Goal: Information Seeking & Learning: Compare options

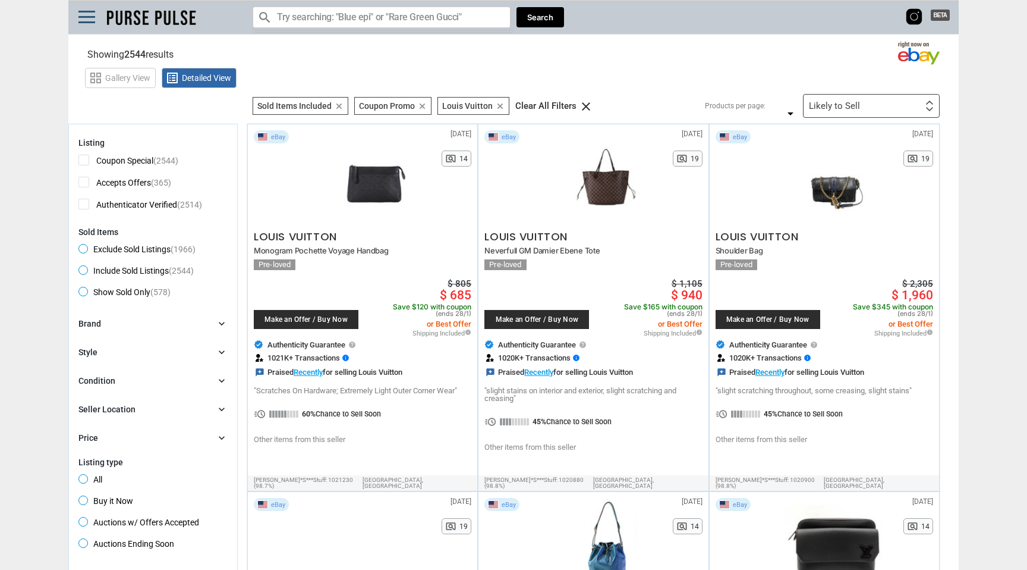
click at [221, 323] on icon "chevron_right" at bounding box center [222, 323] width 12 height 12
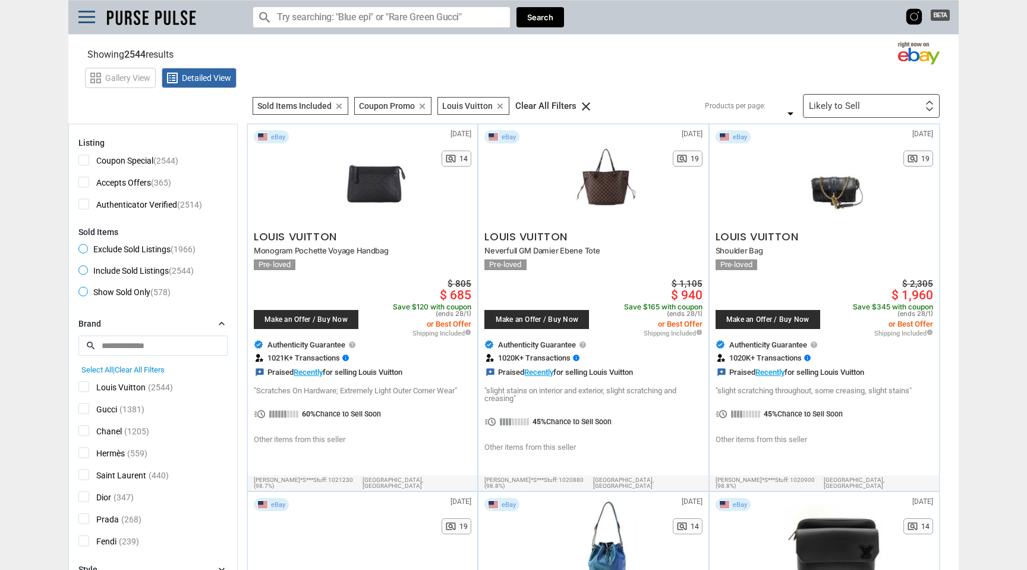
click at [86, 452] on span "Hermès" at bounding box center [101, 454] width 46 height 15
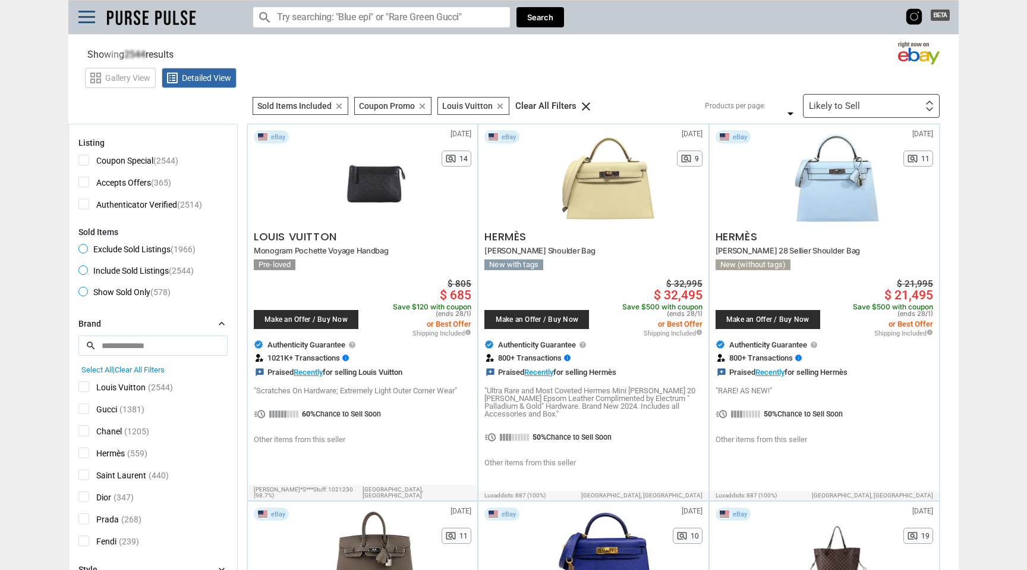
click at [85, 385] on span "Louis Vuitton" at bounding box center [111, 388] width 67 height 15
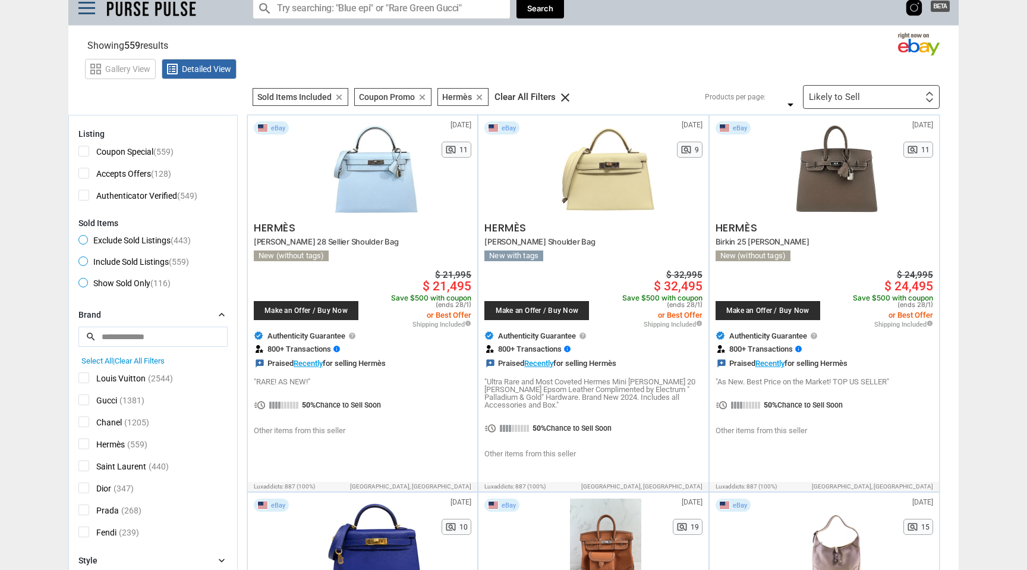
scroll to position [7, 0]
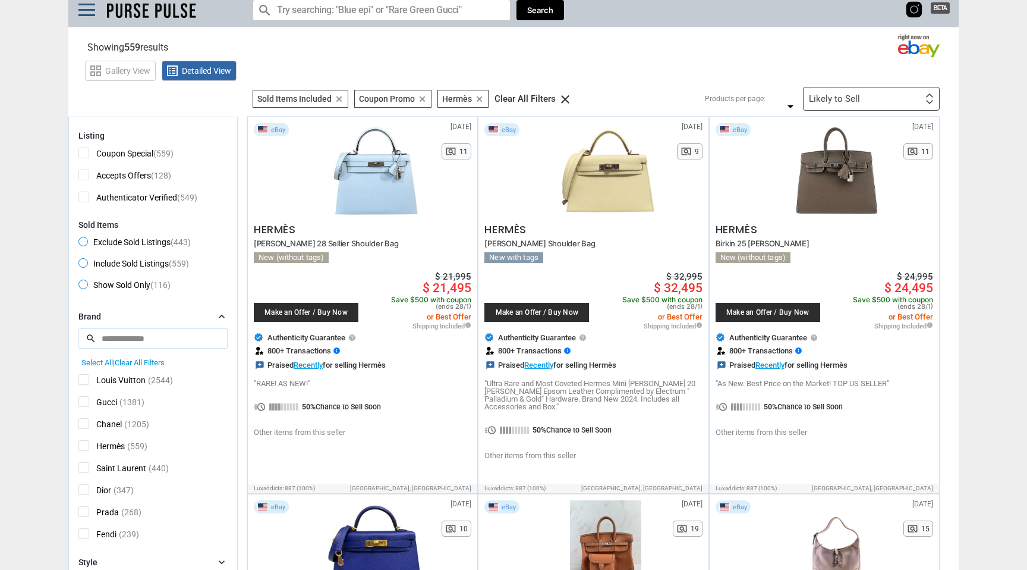
click at [340, 97] on icon "clear" at bounding box center [339, 99] width 9 height 9
click at [224, 316] on icon "chevron_right" at bounding box center [222, 316] width 12 height 12
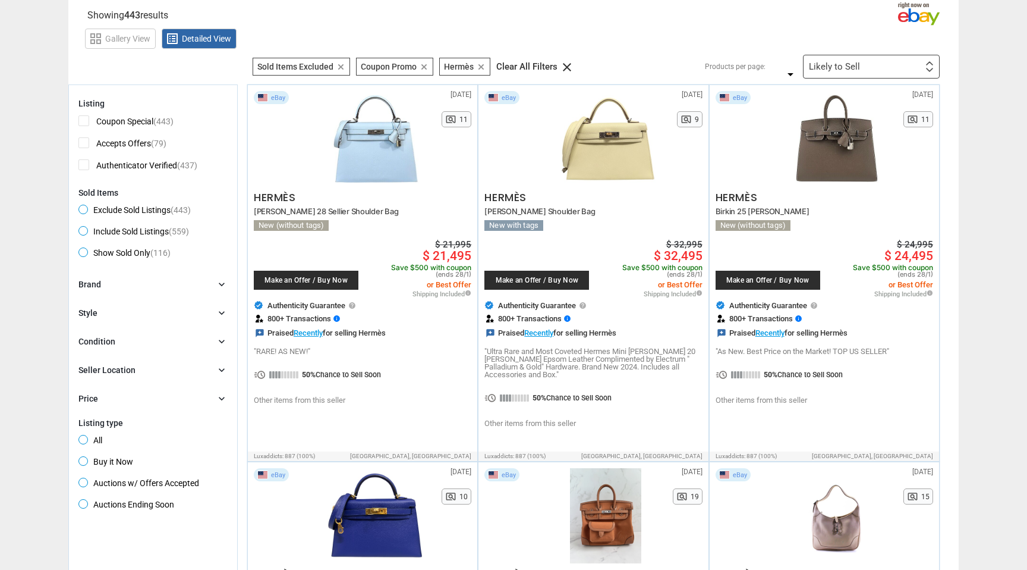
scroll to position [40, 0]
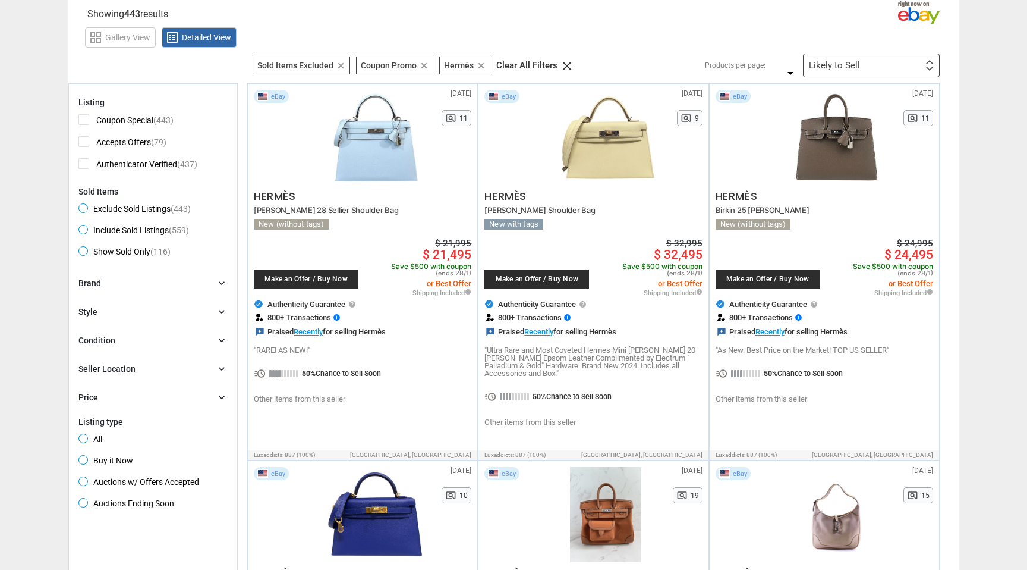
click at [225, 309] on icon "chevron_right" at bounding box center [222, 312] width 12 height 12
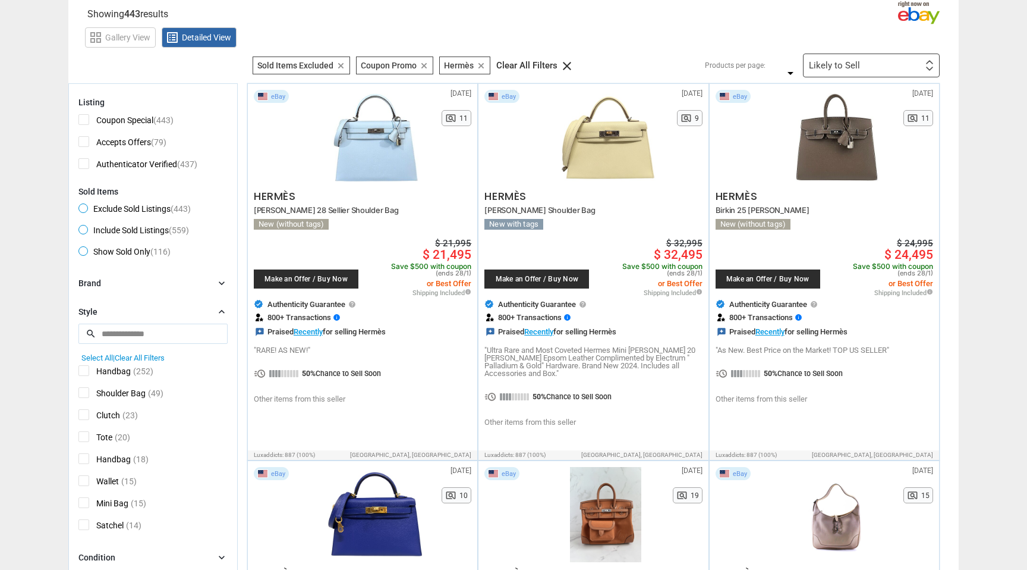
scroll to position [0, 0]
click at [781, 65] on div "24 36 48 60 24 36 48 60" at bounding box center [783, 65] width 29 height 0
click at [784, 124] on label "60" at bounding box center [779, 118] width 27 height 20
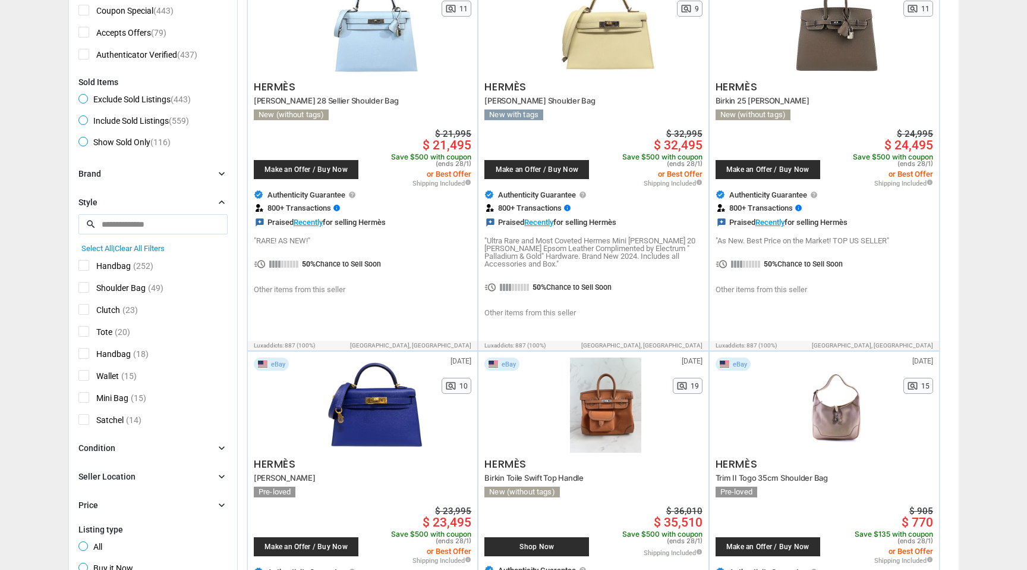
scroll to position [153, 0]
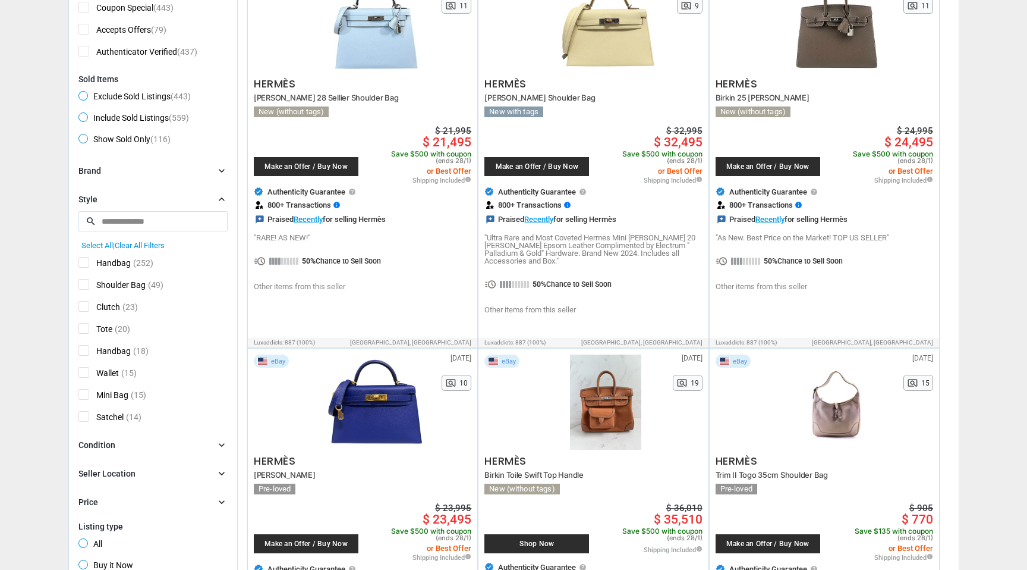
click at [87, 328] on span "Tote" at bounding box center [95, 330] width 34 height 15
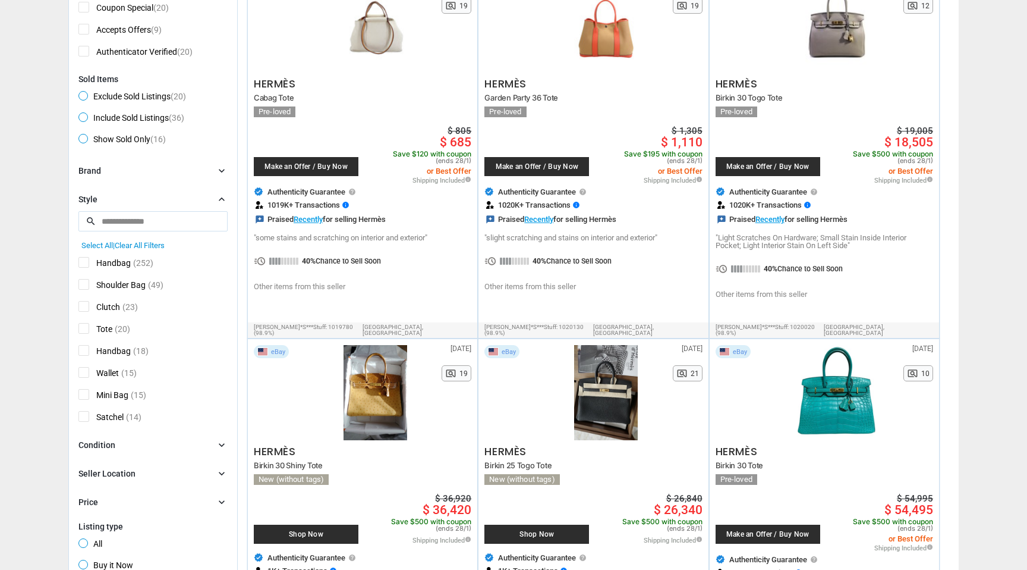
click at [86, 261] on span "Handbag" at bounding box center [104, 264] width 52 height 15
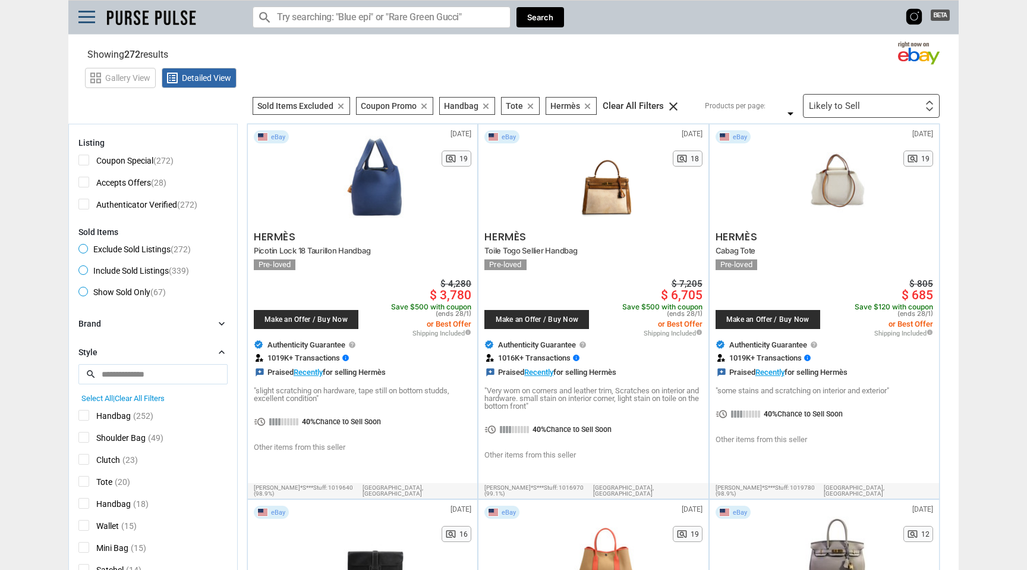
click at [857, 110] on div "Likely to Sell" at bounding box center [834, 106] width 51 height 9
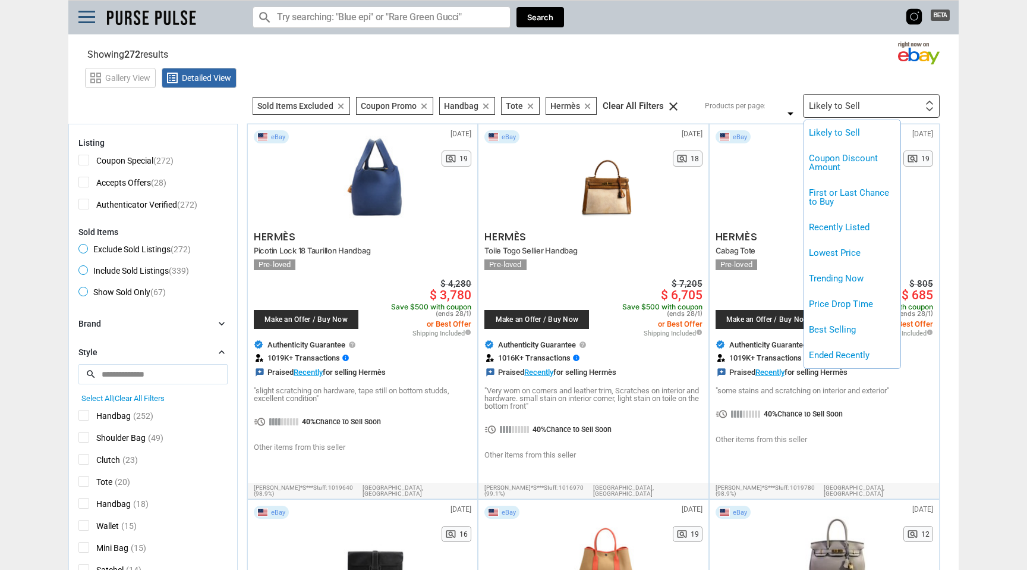
click at [832, 67] on div at bounding box center [513, 285] width 1027 height 570
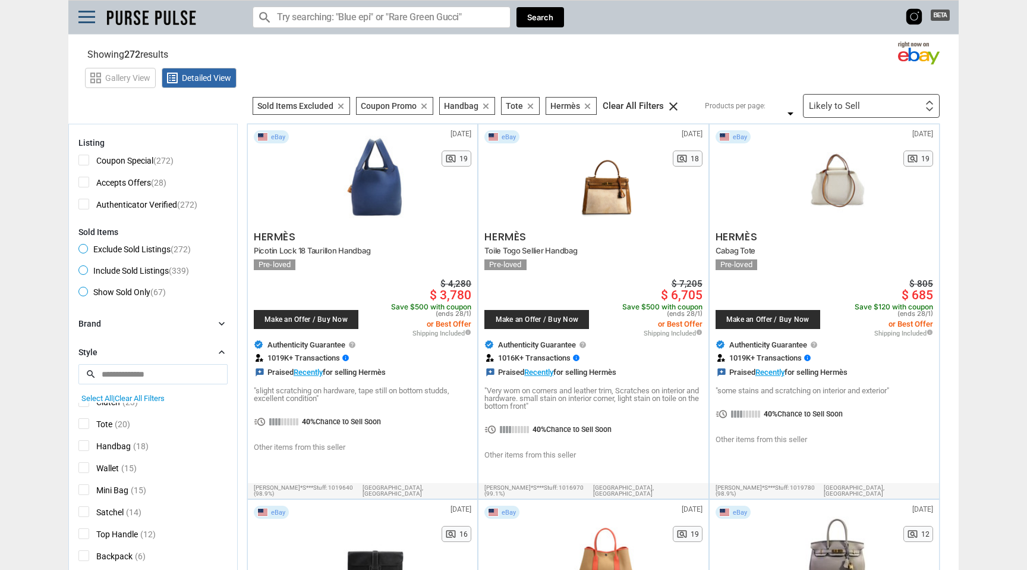
scroll to position [59, 0]
click at [161, 502] on div "Handbag (252) Shoulder Bag (49) Clutch (23) Tote (20) Handbag (18) Wallet (15) …" at bounding box center [152, 488] width 149 height 172
click at [84, 509] on span "Satchel" at bounding box center [100, 512] width 45 height 15
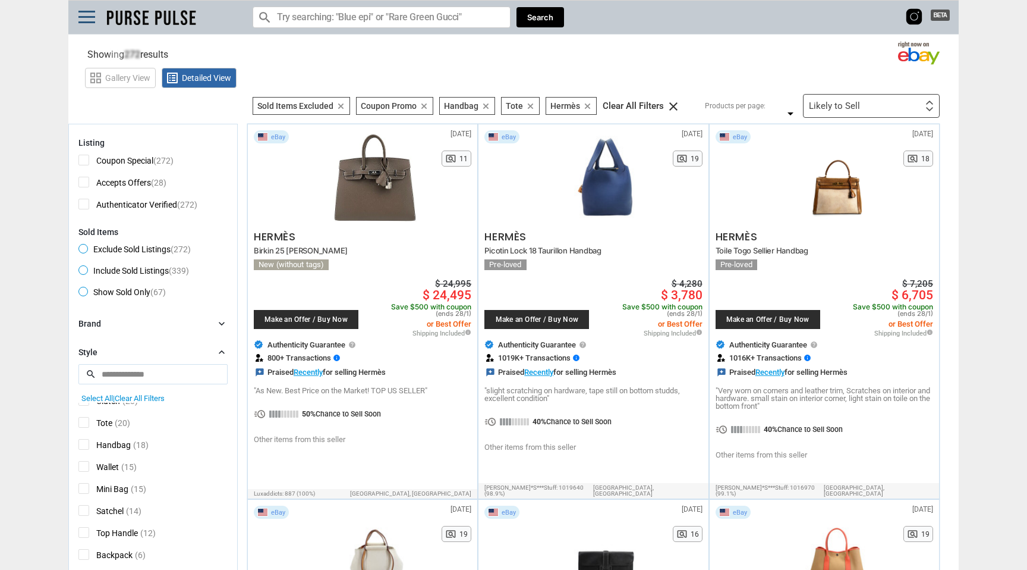
click at [86, 446] on span "Handbag" at bounding box center [104, 446] width 52 height 15
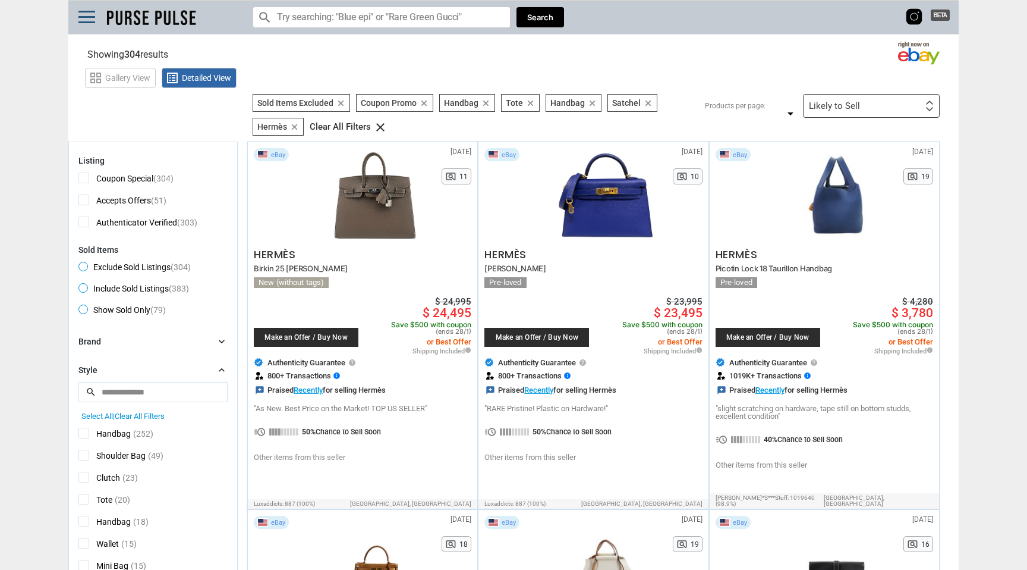
click at [83, 434] on span "Handbag" at bounding box center [104, 434] width 52 height 15
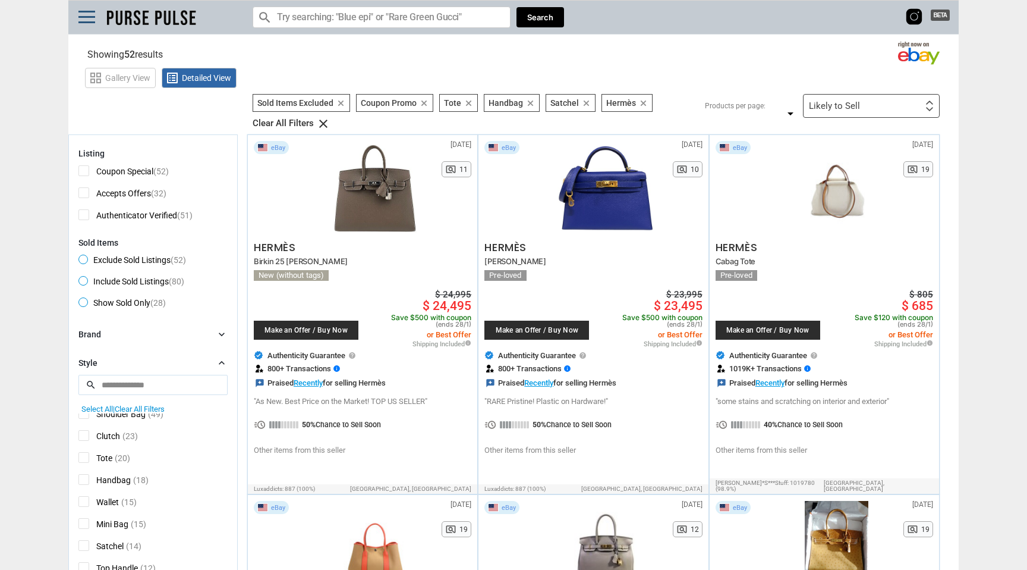
scroll to position [27, 0]
click at [131, 411] on span "Clear All Filters" at bounding box center [140, 408] width 50 height 9
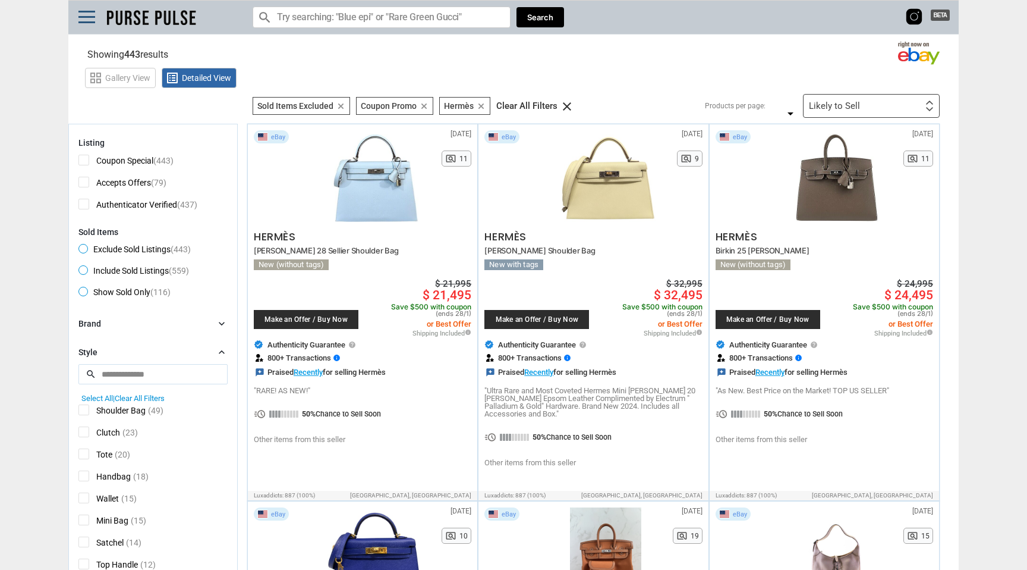
click at [375, 20] on input "Search for models" at bounding box center [382, 17] width 258 height 21
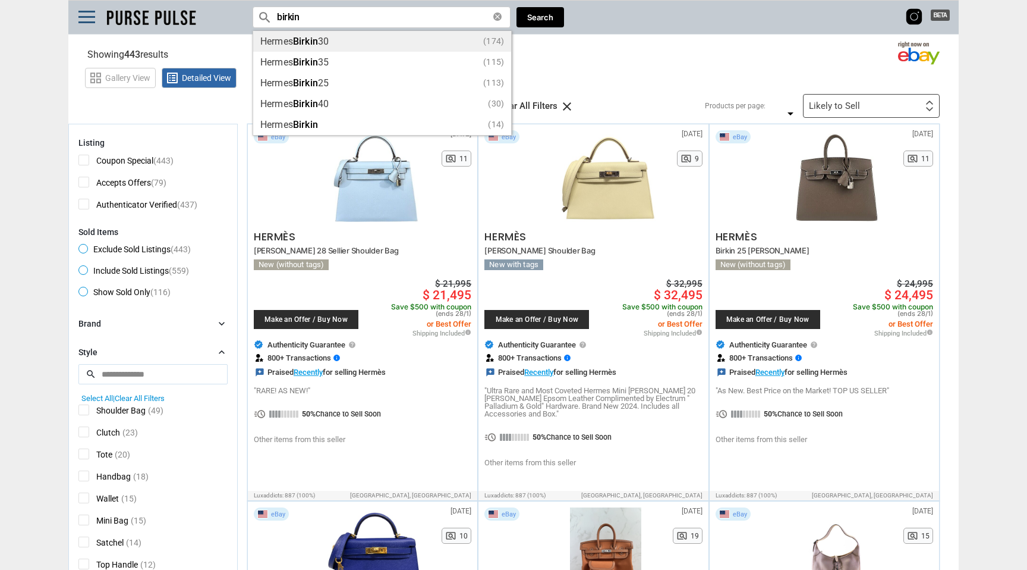
click at [341, 41] on div "[PERSON_NAME] 30 (174)" at bounding box center [382, 41] width 244 height 9
type input "[PERSON_NAME] 30"
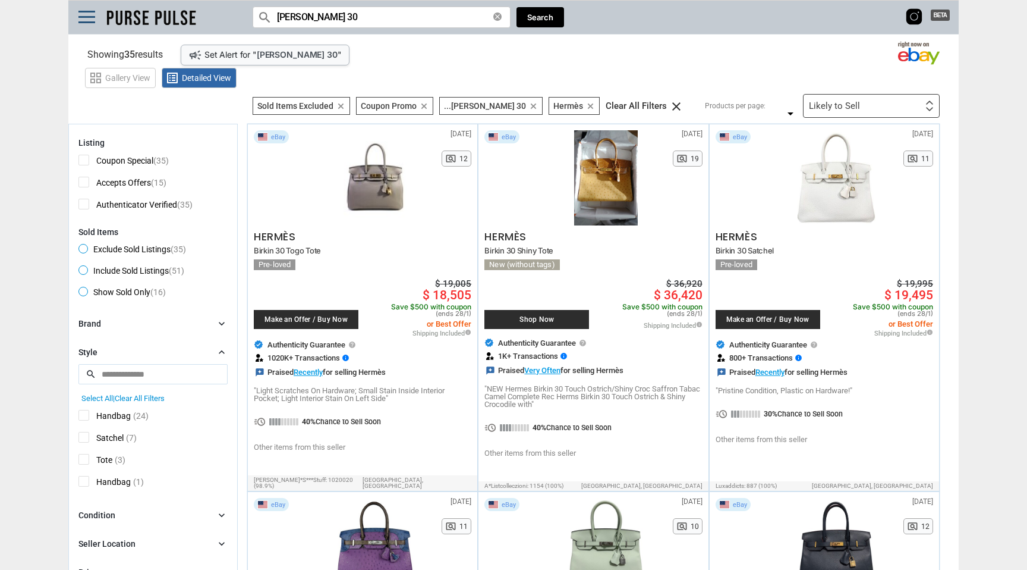
click at [423, 105] on icon "clear" at bounding box center [424, 106] width 9 height 9
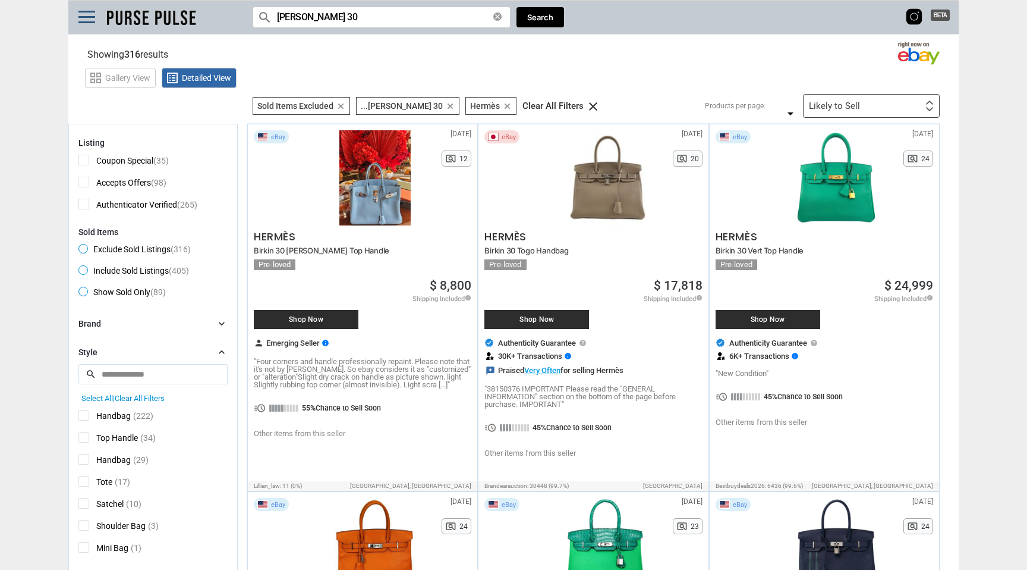
click at [839, 111] on div "Likely to Sell" at bounding box center [834, 106] width 51 height 9
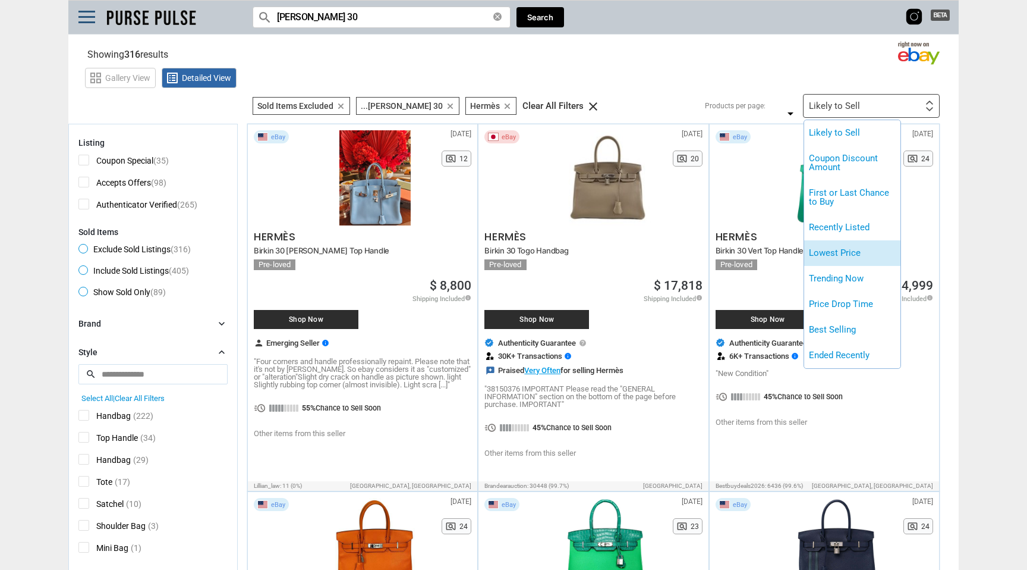
click at [850, 254] on li "Lowest Price" at bounding box center [852, 253] width 96 height 26
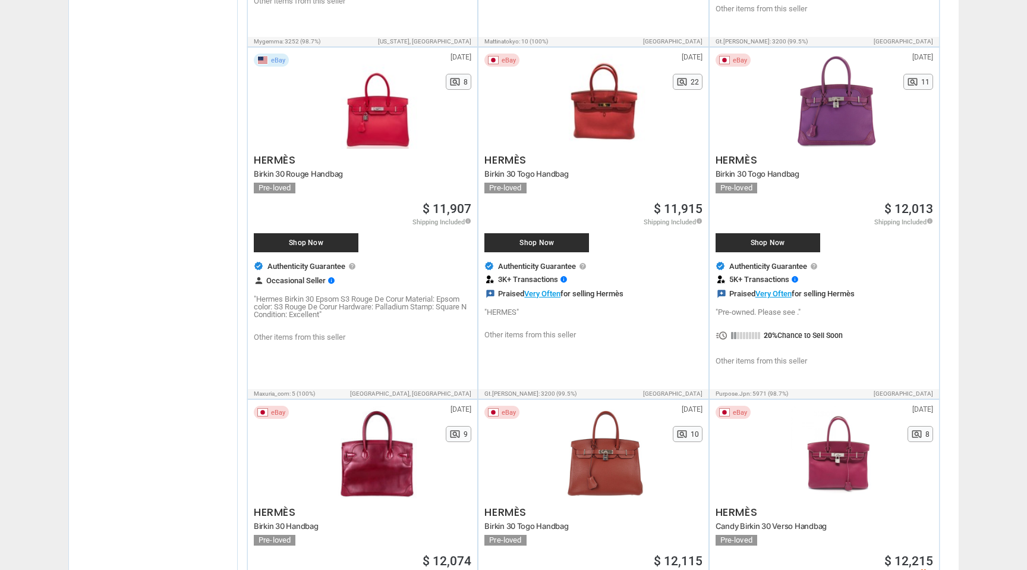
scroll to position [1807, 0]
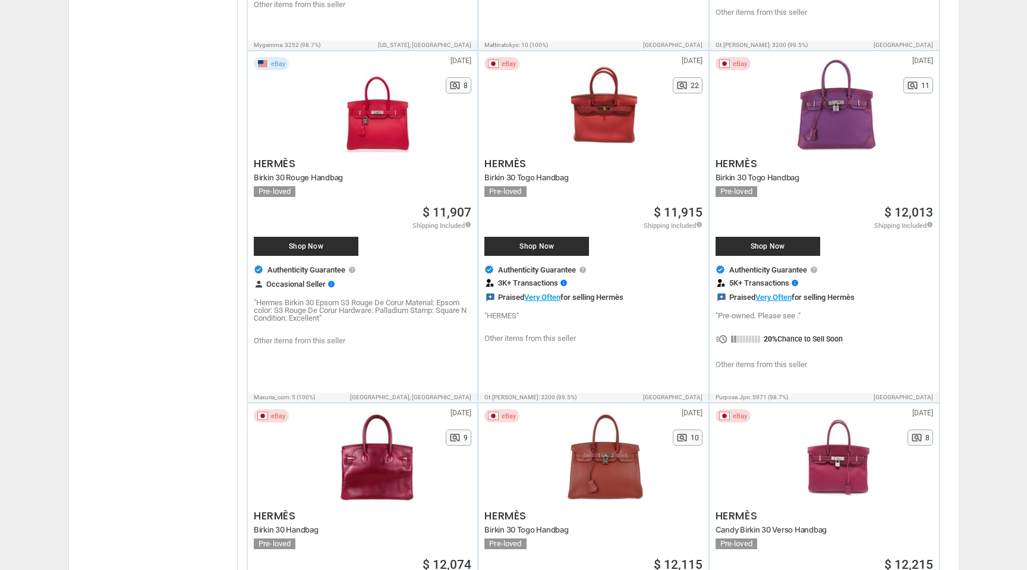
click at [837, 140] on div at bounding box center [836, 104] width 109 height 95
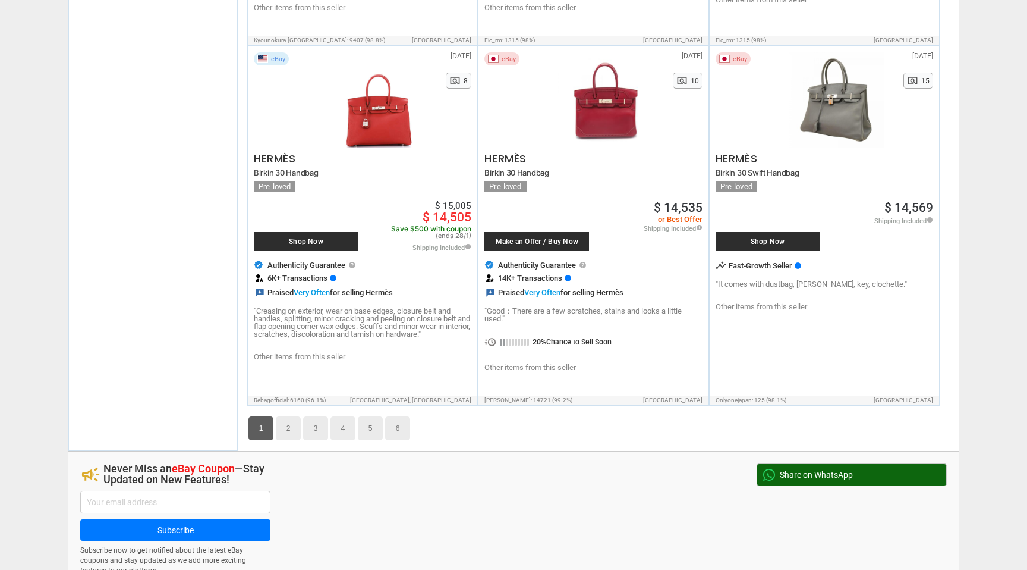
scroll to position [6751, 0]
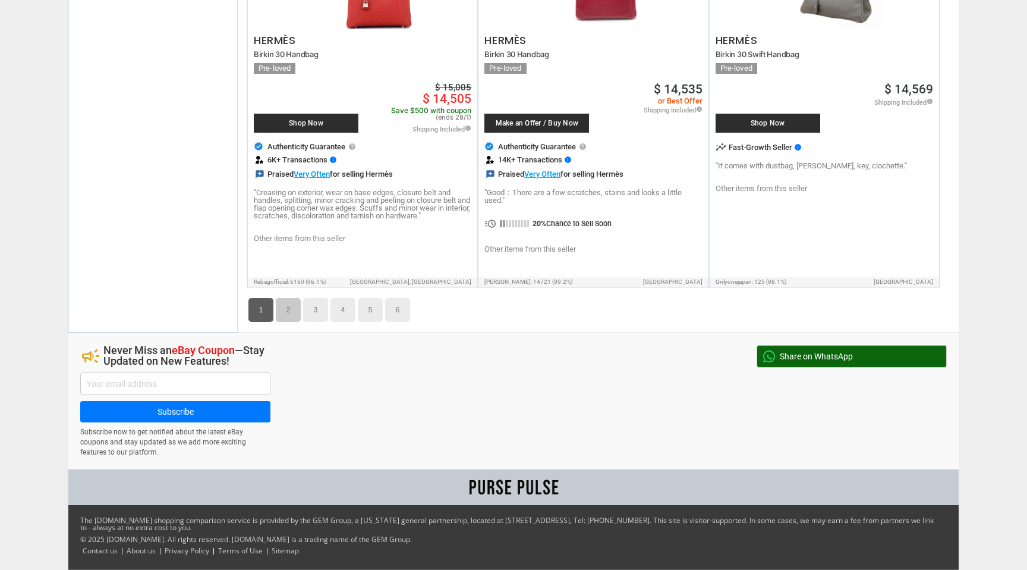
click at [285, 312] on link "2" at bounding box center [288, 310] width 25 height 24
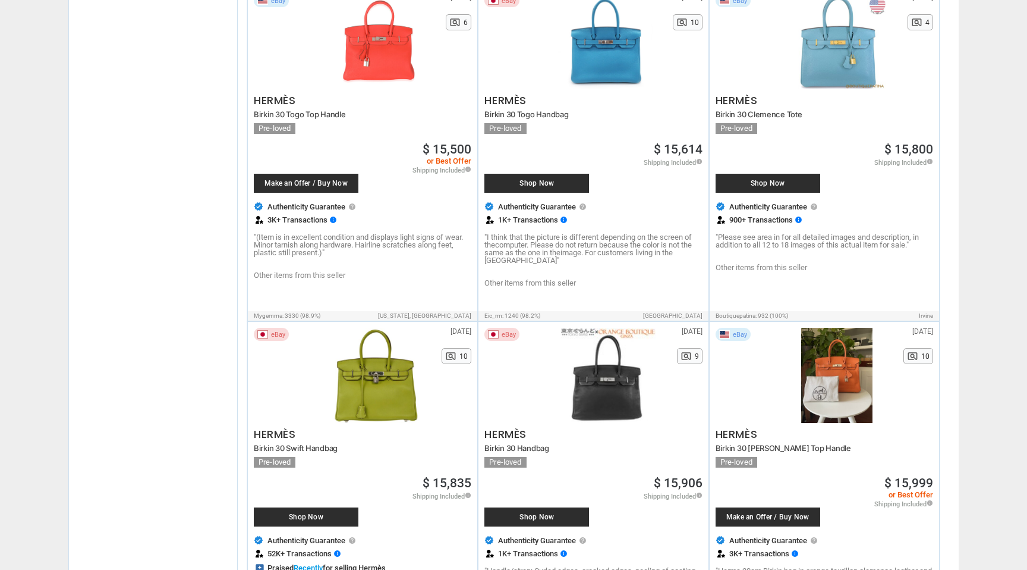
scroll to position [2230, 0]
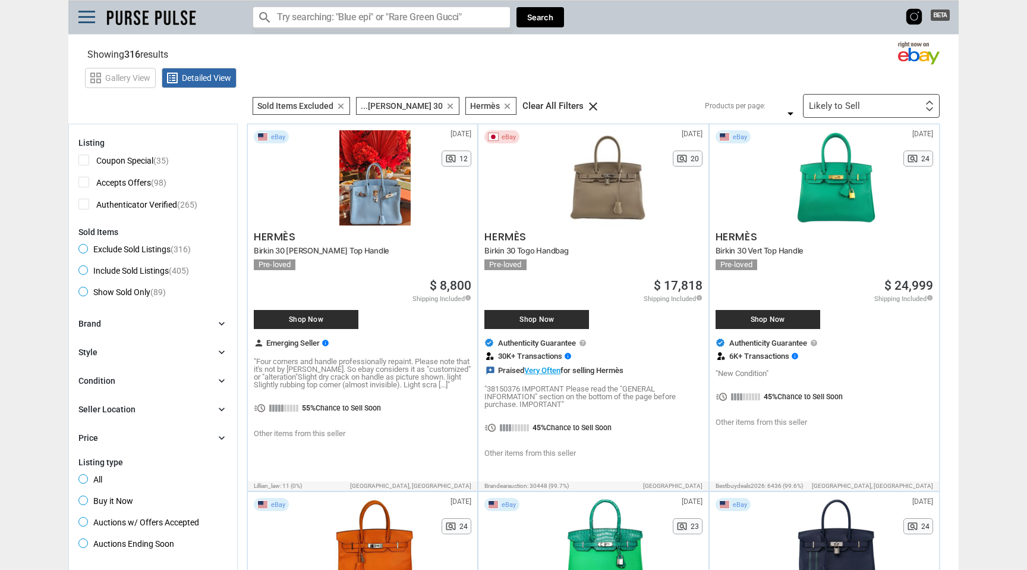
click at [880, 104] on div "Likely to Sell Likely to Sell Coupon Discount Amount First or Last Chance to Bu…" at bounding box center [871, 106] width 137 height 24
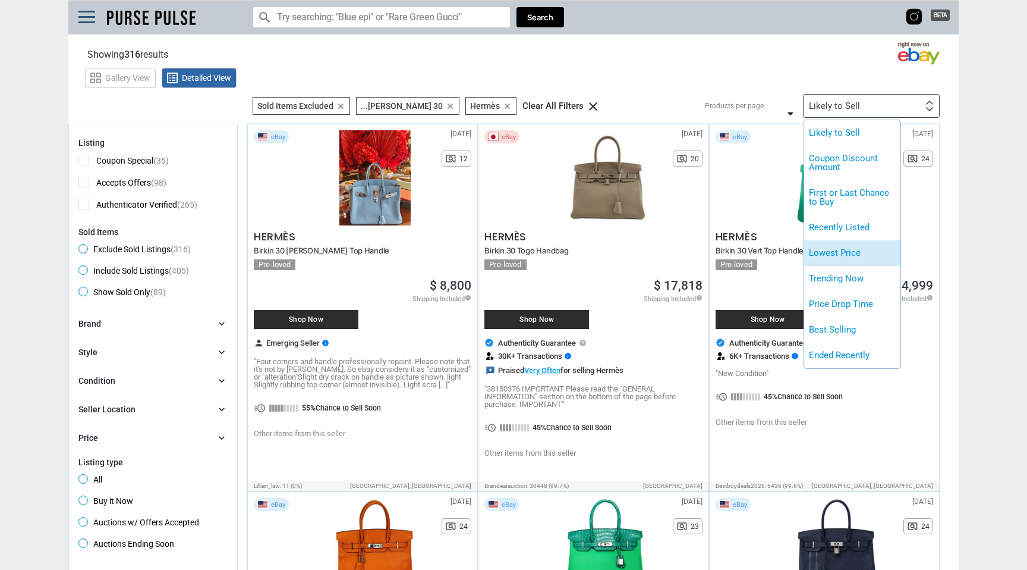
click at [854, 259] on li "Lowest Price" at bounding box center [852, 253] width 96 height 26
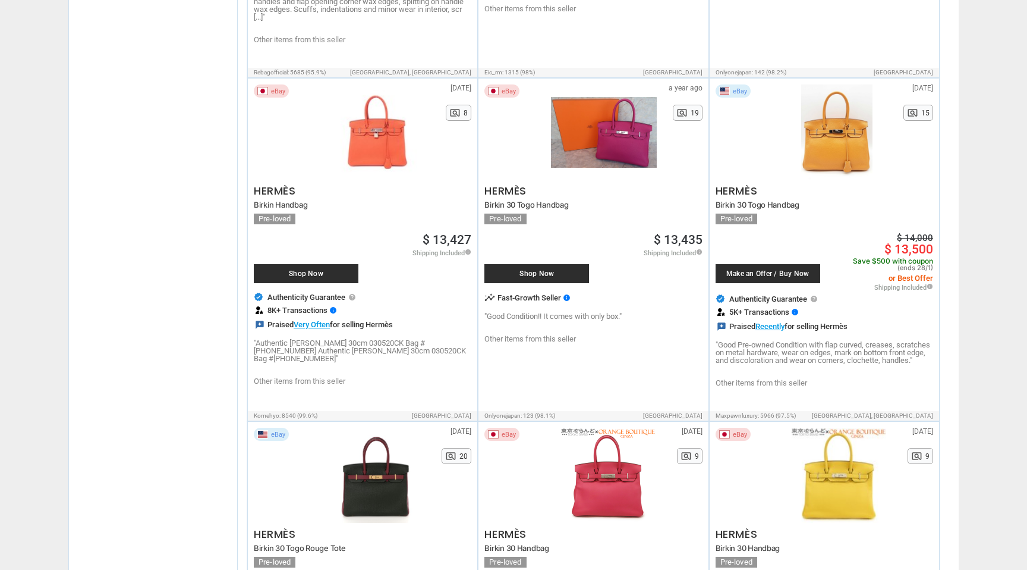
scroll to position [4217, 0]
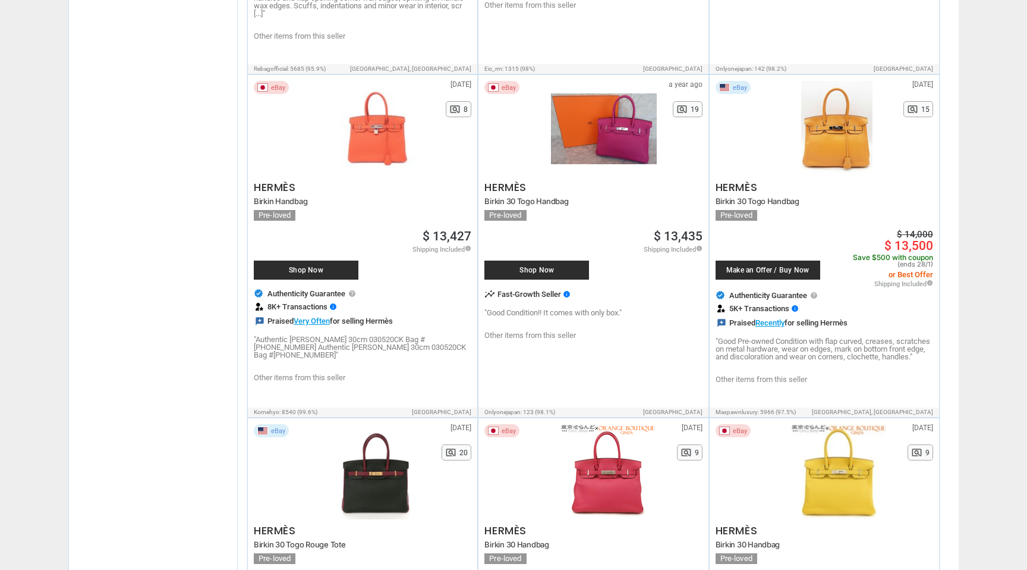
click at [612, 146] on div at bounding box center [603, 128] width 105 height 95
click at [675, 230] on span "$ 13,435" at bounding box center [678, 236] width 49 height 12
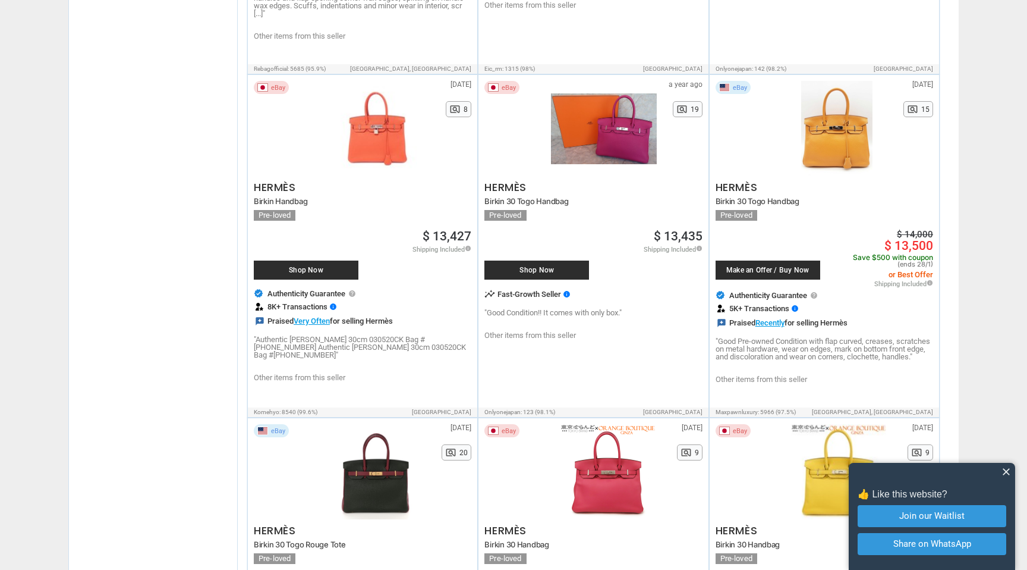
click at [1006, 471] on span "close" at bounding box center [1007, 471] width 12 height 12
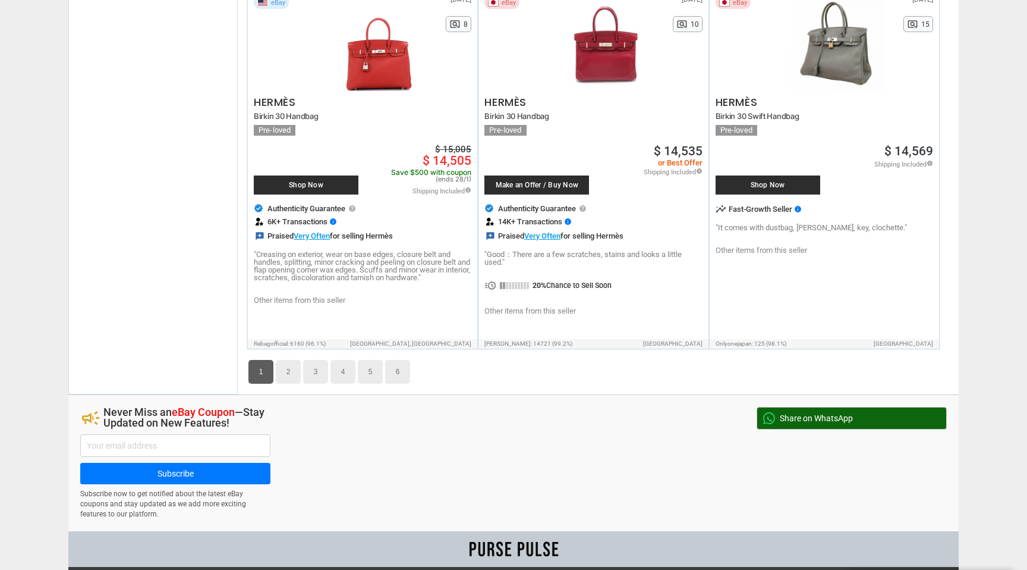
scroll to position [6686, 0]
click at [281, 375] on link "2" at bounding box center [288, 371] width 25 height 24
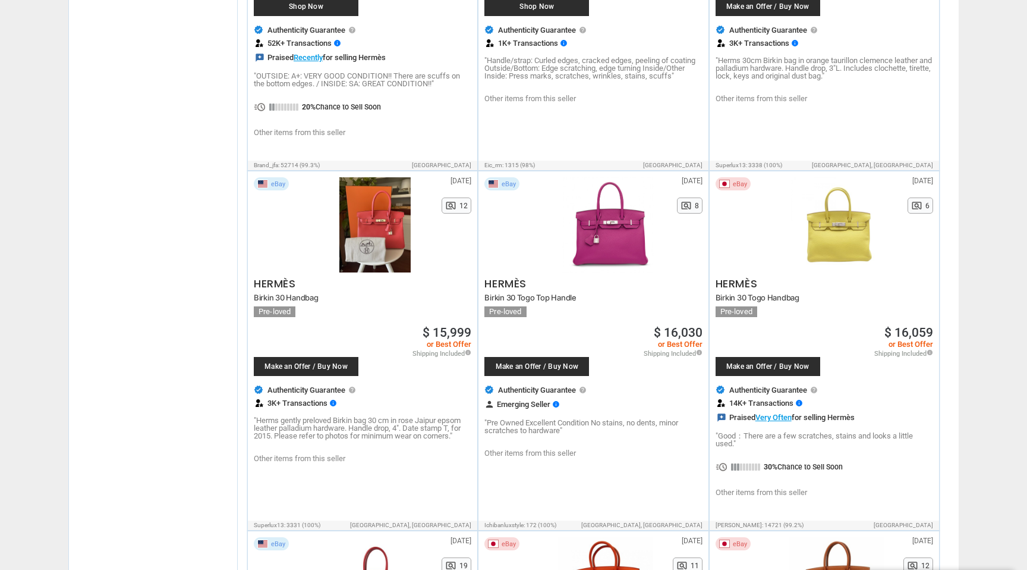
scroll to position [2739, 0]
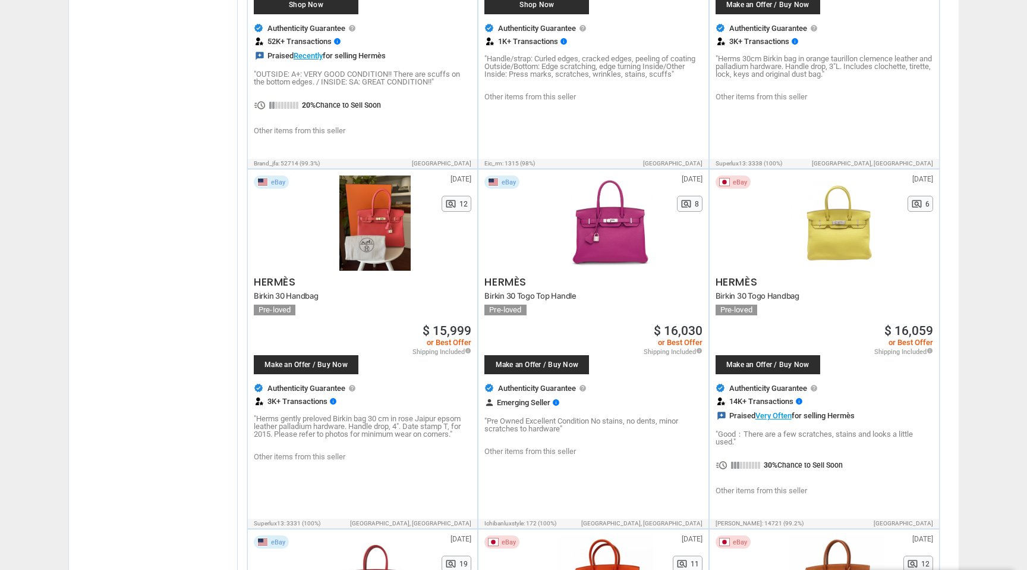
click at [592, 240] on div at bounding box center [608, 222] width 114 height 95
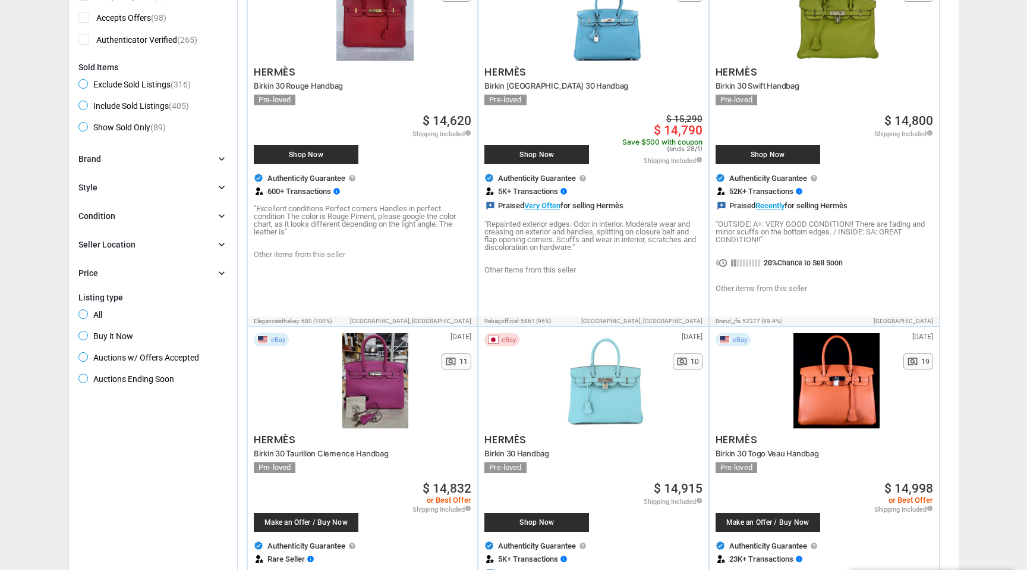
scroll to position [149, 0]
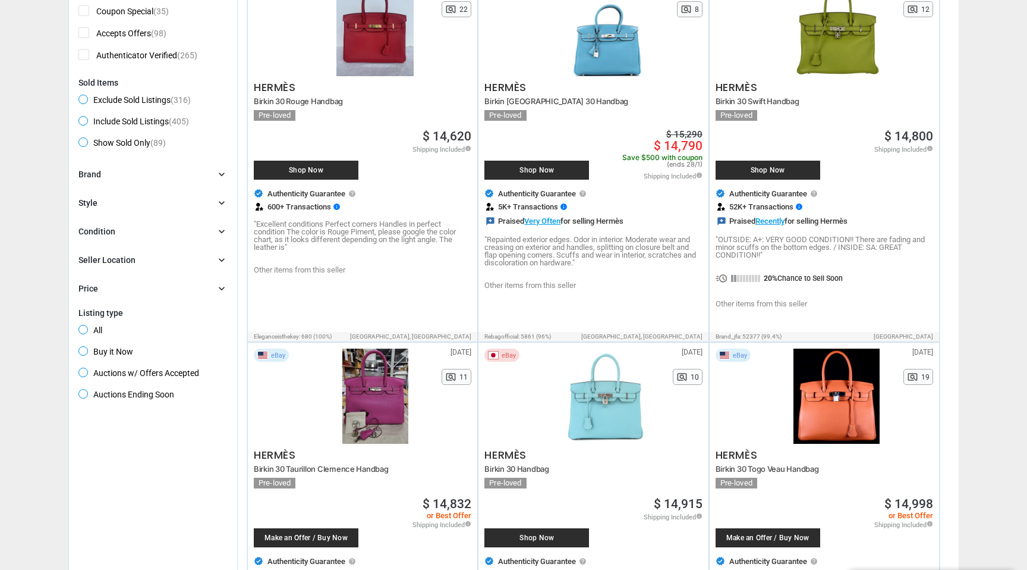
click at [91, 291] on div "Price" at bounding box center [88, 288] width 20 height 12
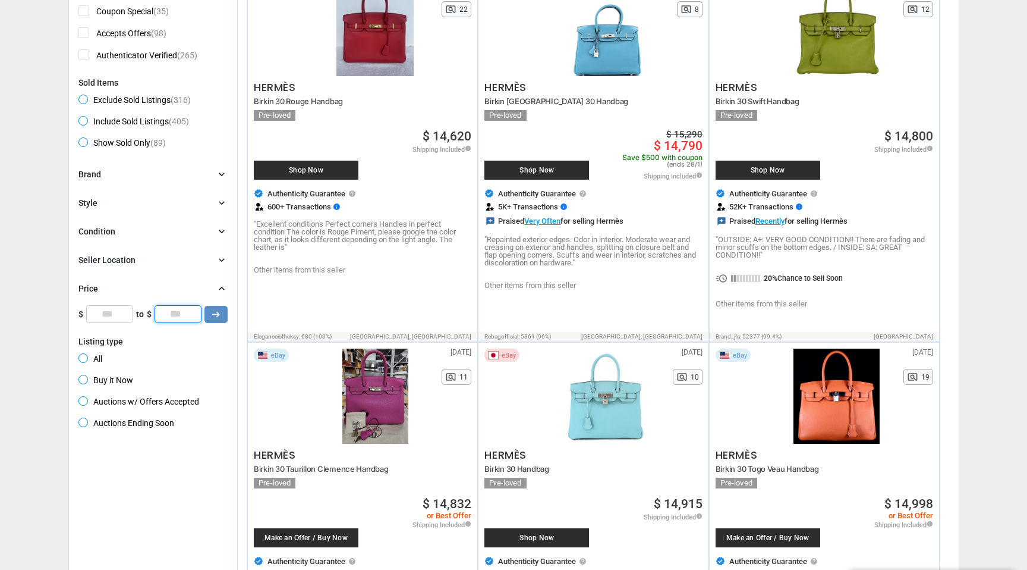
click at [187, 317] on input "*" at bounding box center [178, 314] width 47 height 18
click at [220, 316] on icon "arrow_right_alt" at bounding box center [215, 314] width 11 height 11
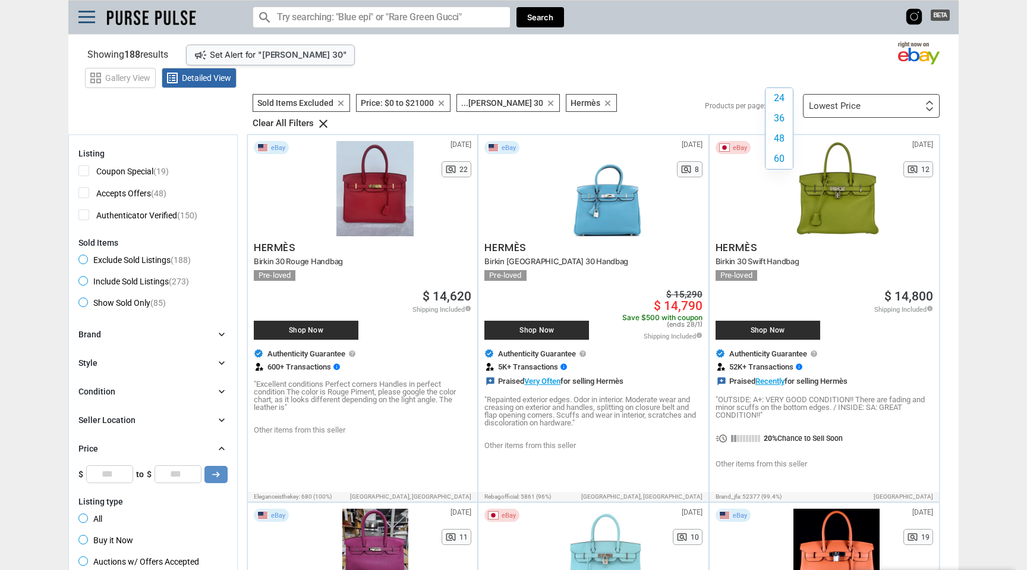
click at [776, 106] on div "24 36 48 60 24 36 48 60" at bounding box center [783, 106] width 29 height 0
click at [781, 169] on label "60" at bounding box center [779, 159] width 27 height 20
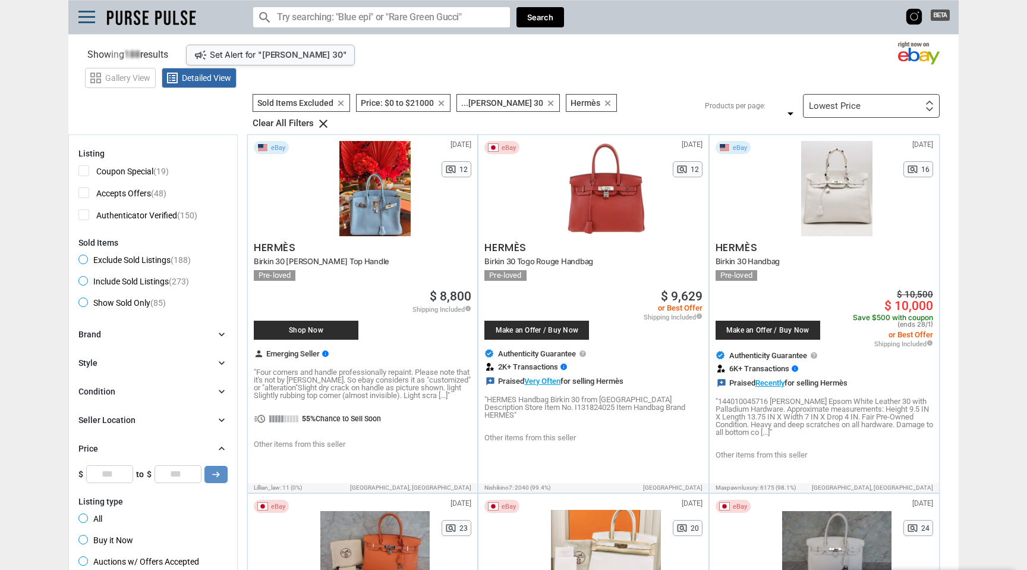
type input "*****"
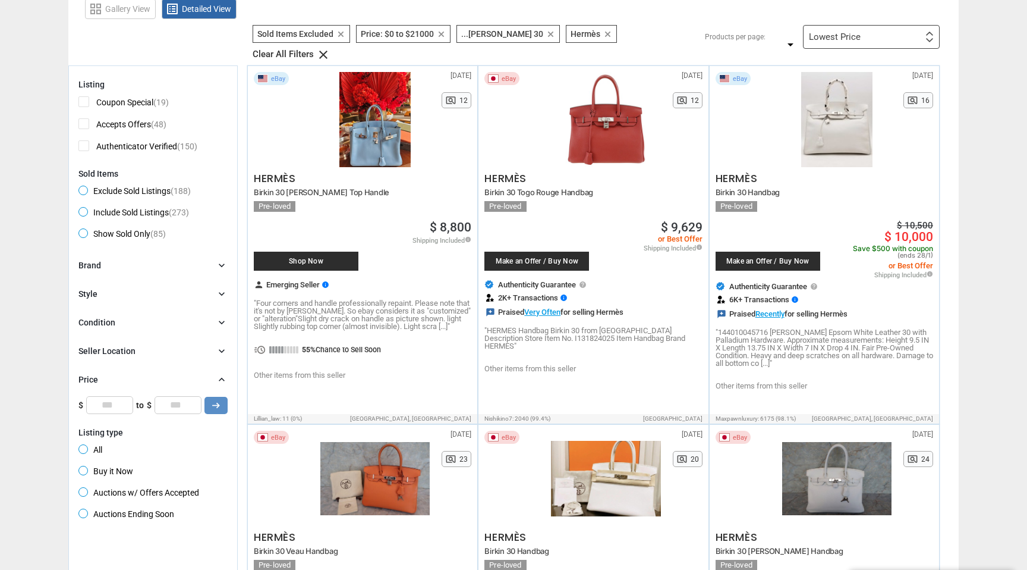
scroll to position [70, 0]
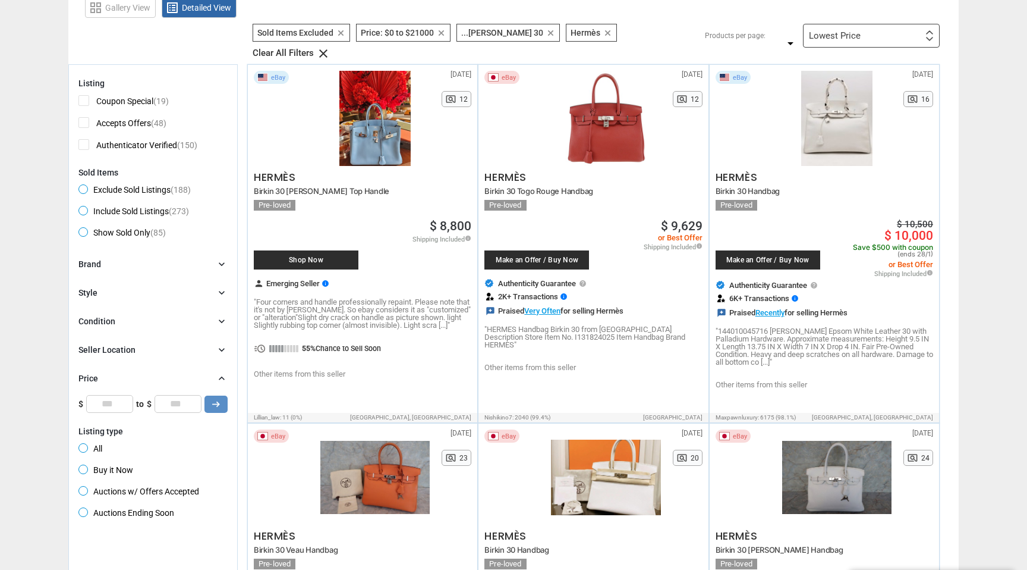
click at [358, 143] on div at bounding box center [374, 118] width 109 height 95
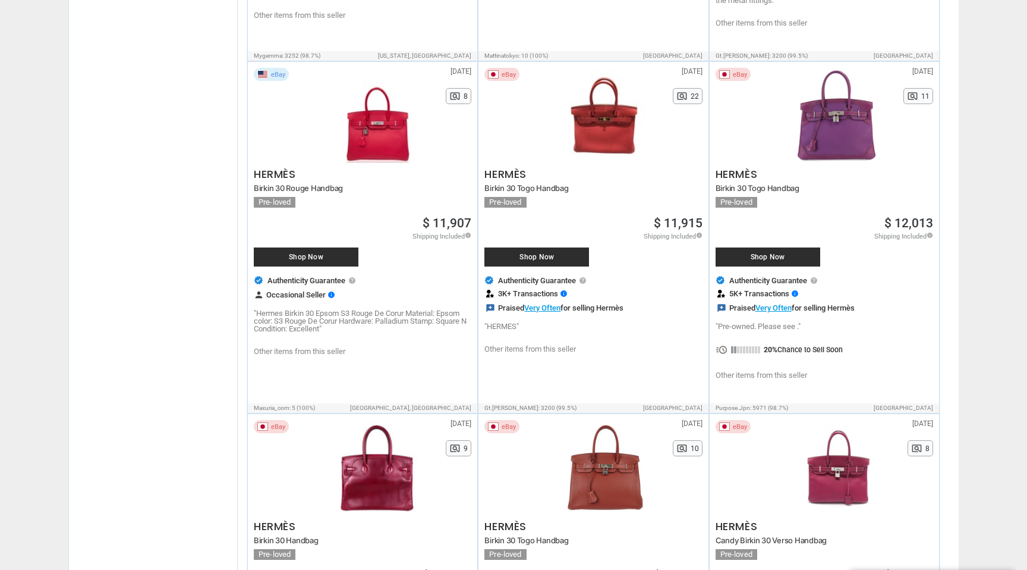
scroll to position [1809, 0]
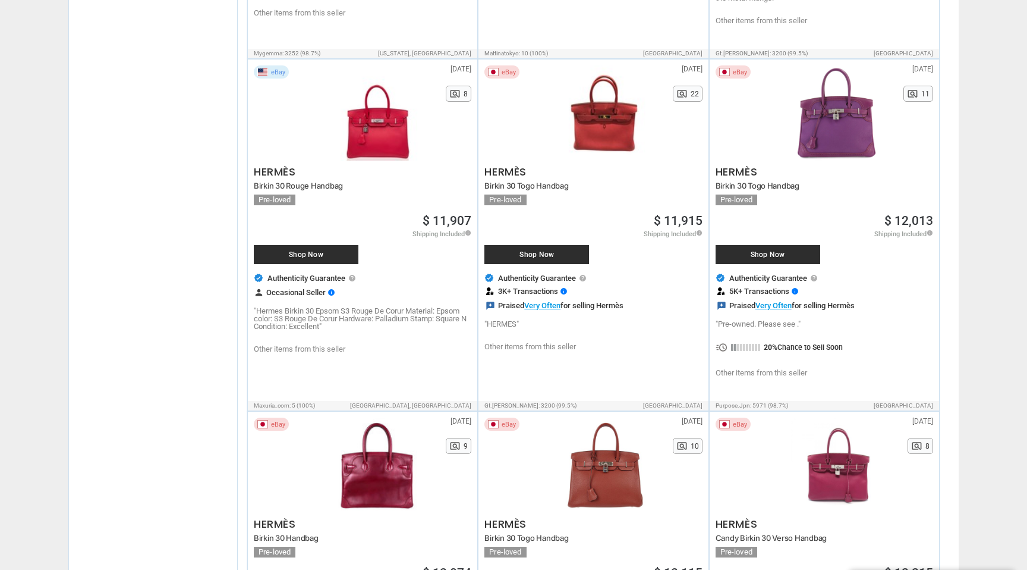
click at [838, 127] on div at bounding box center [836, 112] width 109 height 95
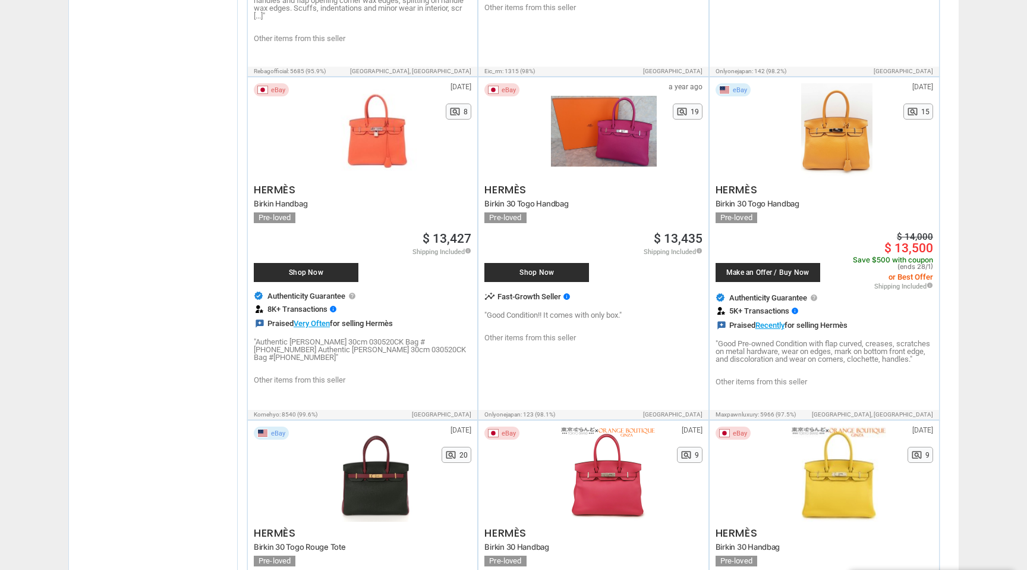
scroll to position [4233, 0]
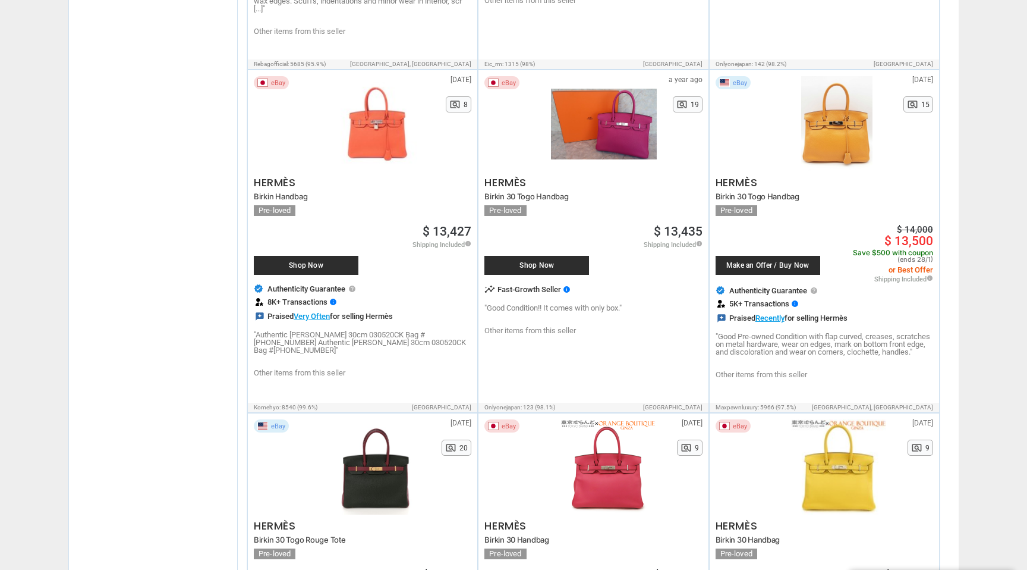
click at [637, 106] on div at bounding box center [603, 123] width 105 height 95
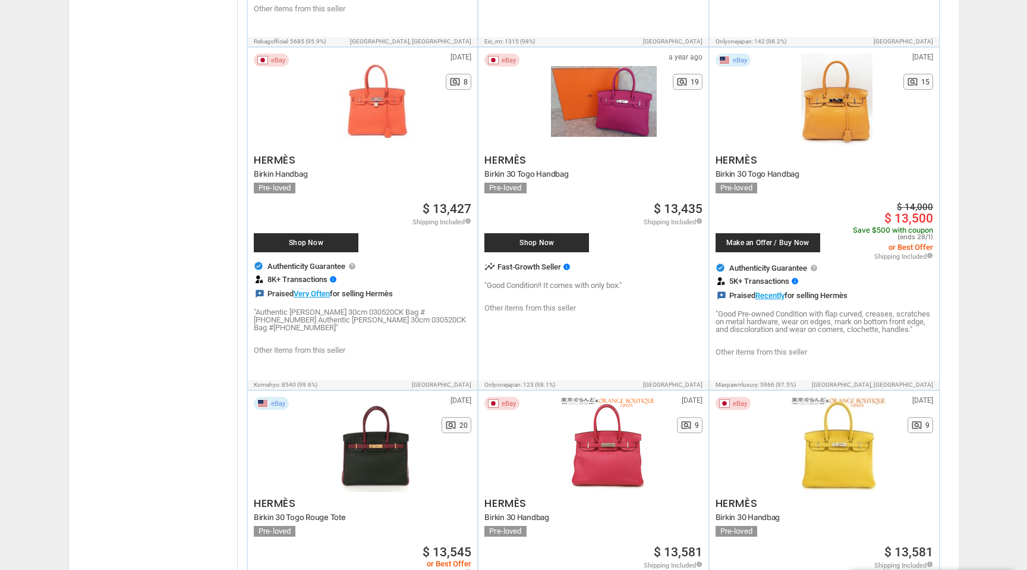
scroll to position [4256, 0]
click at [559, 303] on link "Other items from this seller" at bounding box center [531, 307] width 92 height 8
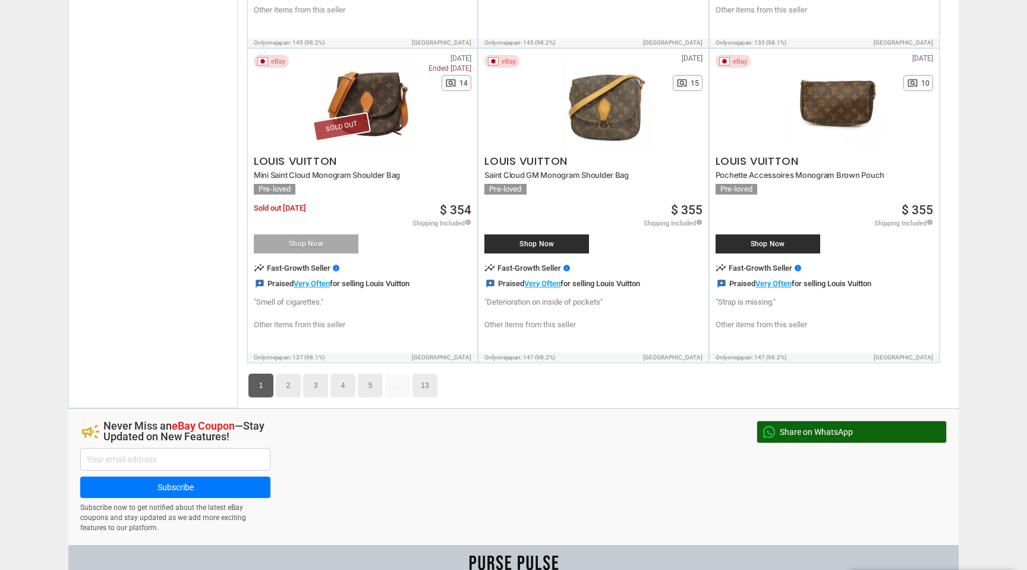
scroll to position [6410, 0]
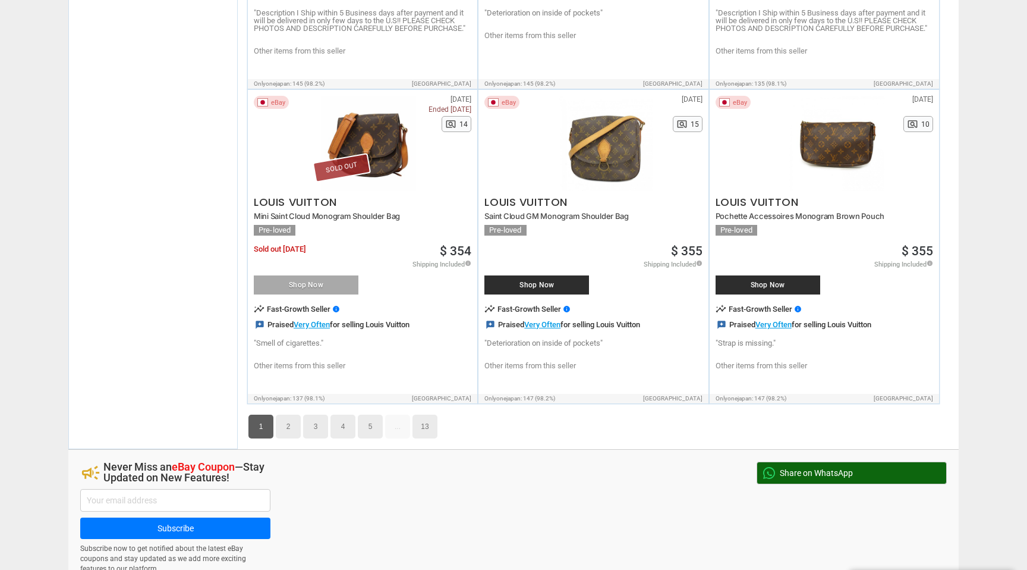
scroll to position [6366, 0]
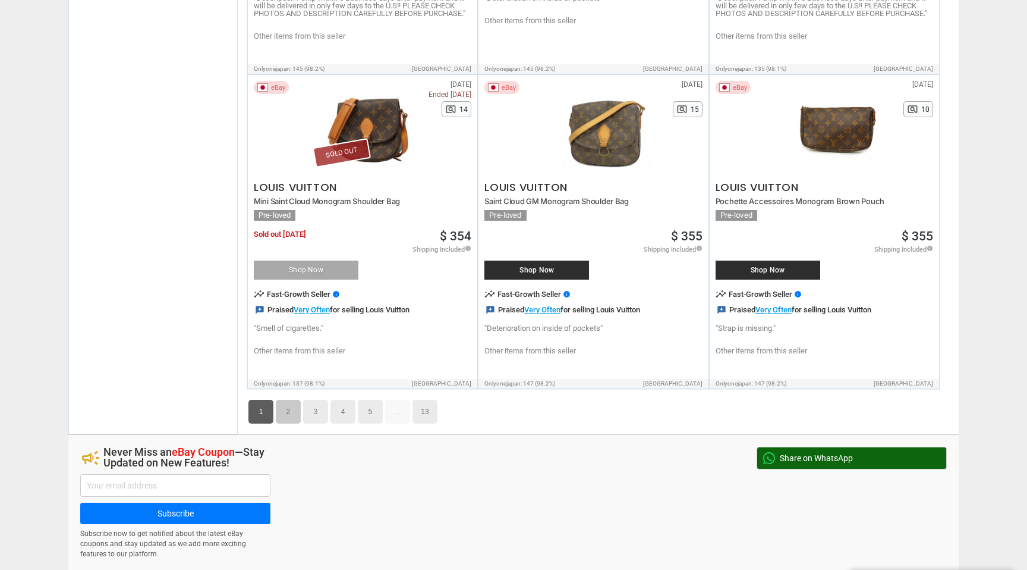
click at [287, 402] on link "2" at bounding box center [288, 412] width 25 height 24
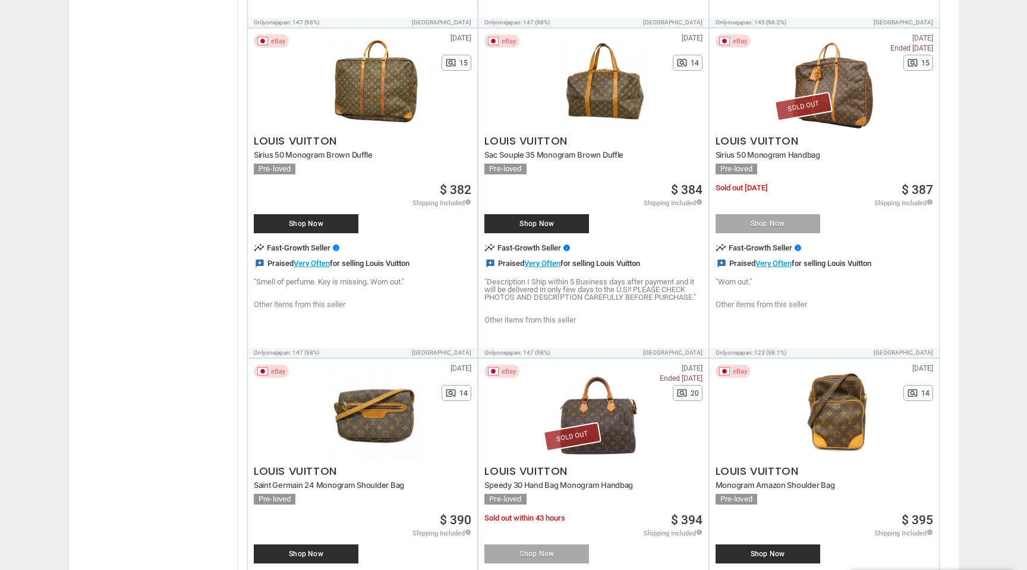
scroll to position [42, 0]
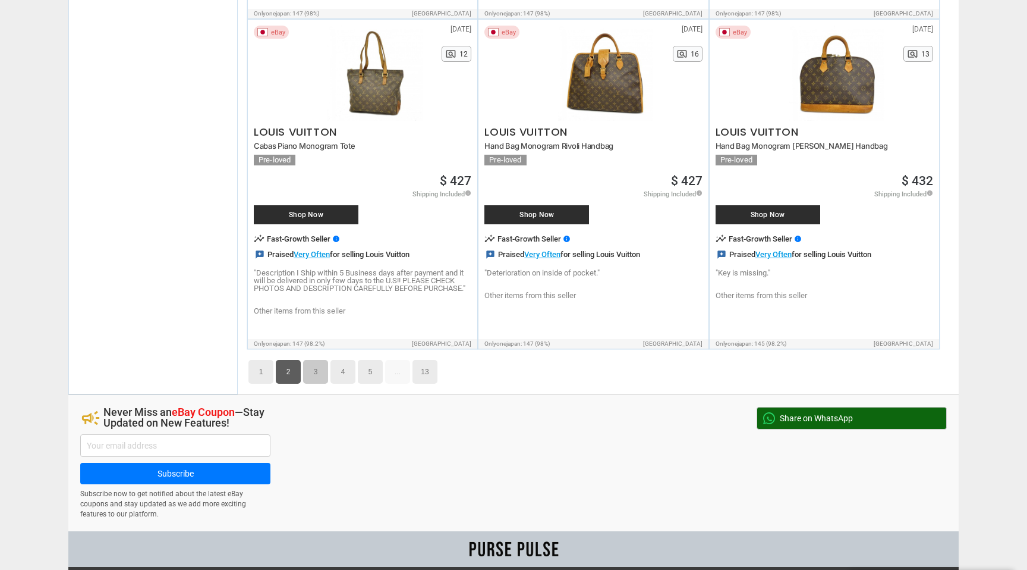
click at [319, 366] on link "3" at bounding box center [315, 372] width 25 height 24
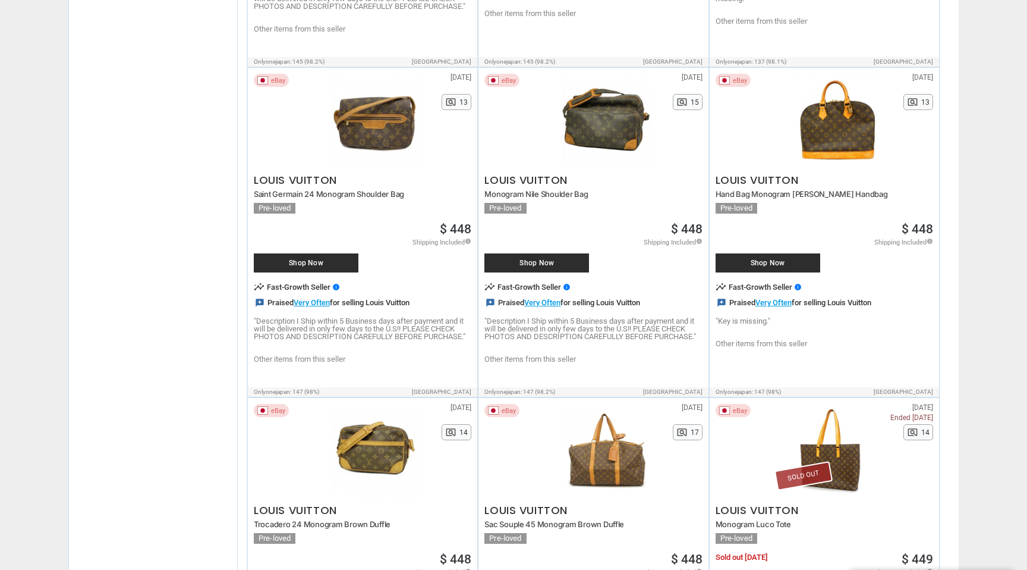
scroll to position [2036, 0]
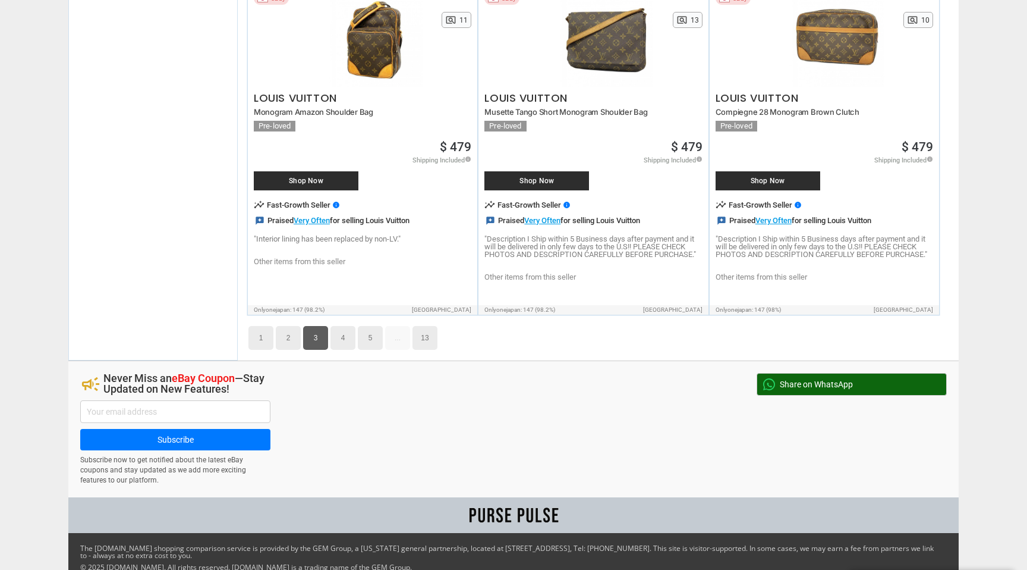
scroll to position [6366, 0]
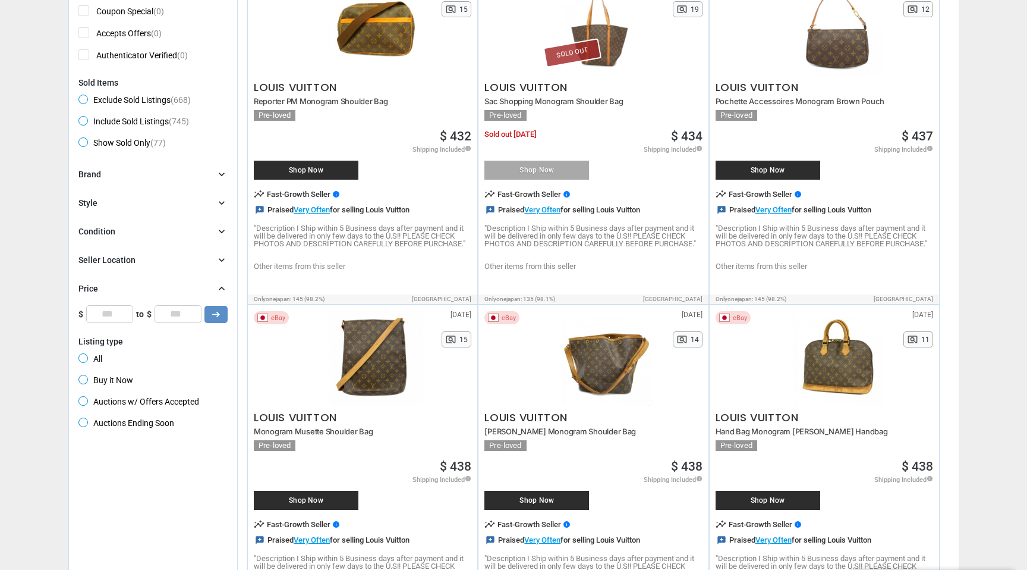
scroll to position [6452, 0]
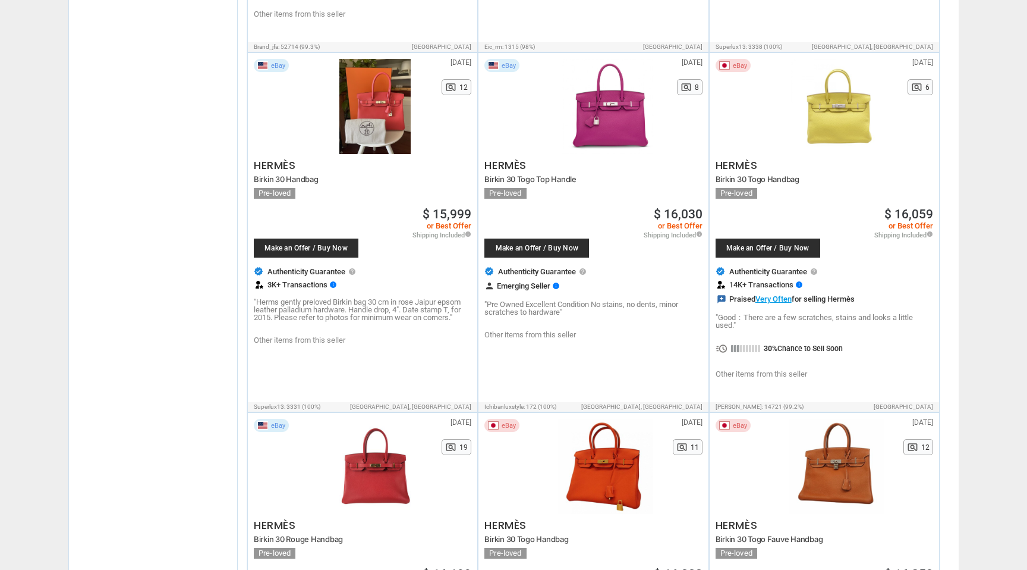
scroll to position [2857, 0]
click at [612, 124] on div at bounding box center [608, 105] width 114 height 95
click at [692, 86] on div "pageview 8" at bounding box center [690, 86] width 26 height 16
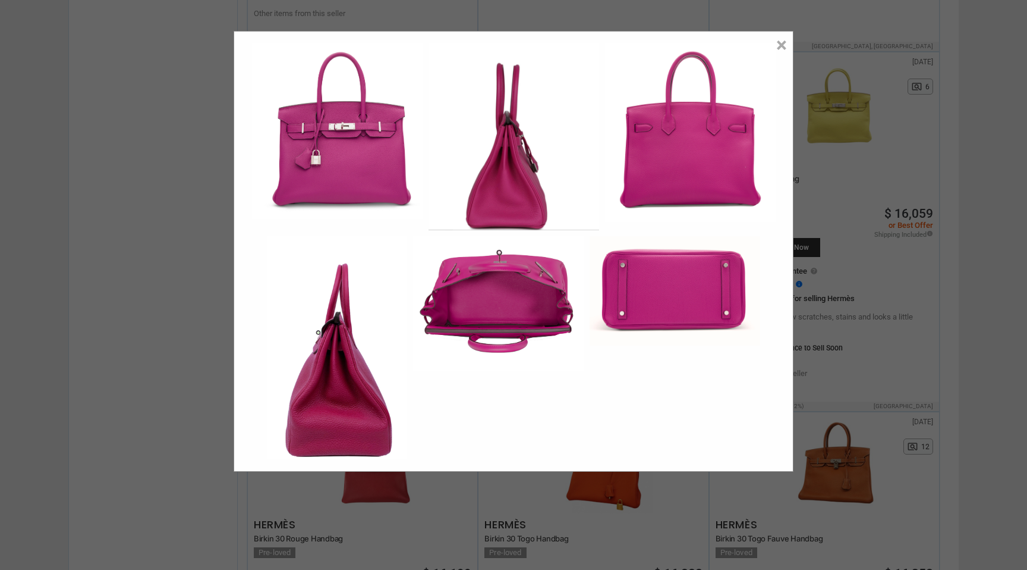
click at [487, 312] on img at bounding box center [498, 303] width 171 height 134
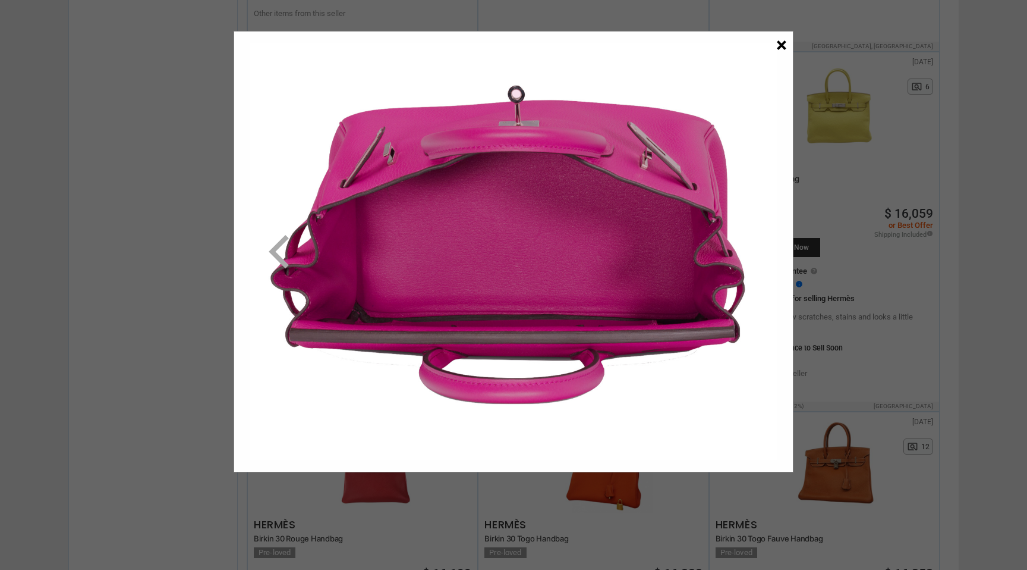
click at [784, 44] on span "×" at bounding box center [781, 44] width 11 height 20
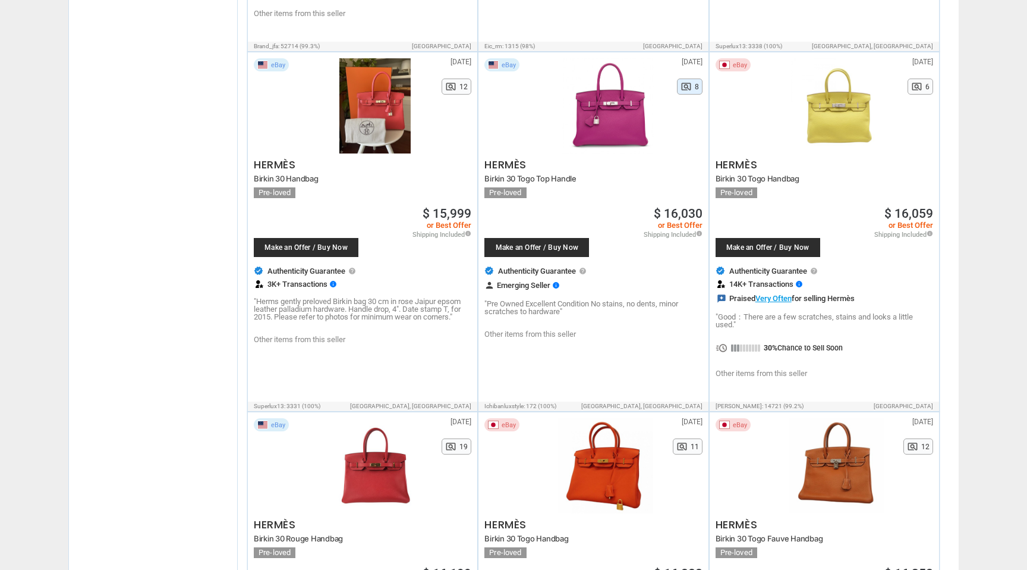
click at [692, 92] on div "pageview 8" at bounding box center [690, 86] width 26 height 16
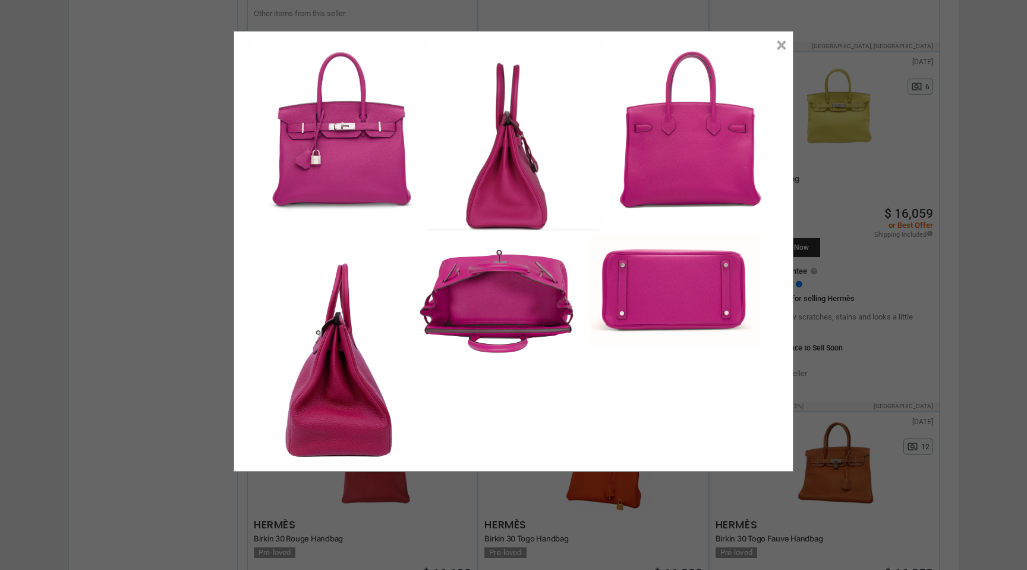
click at [649, 307] on img at bounding box center [675, 290] width 171 height 109
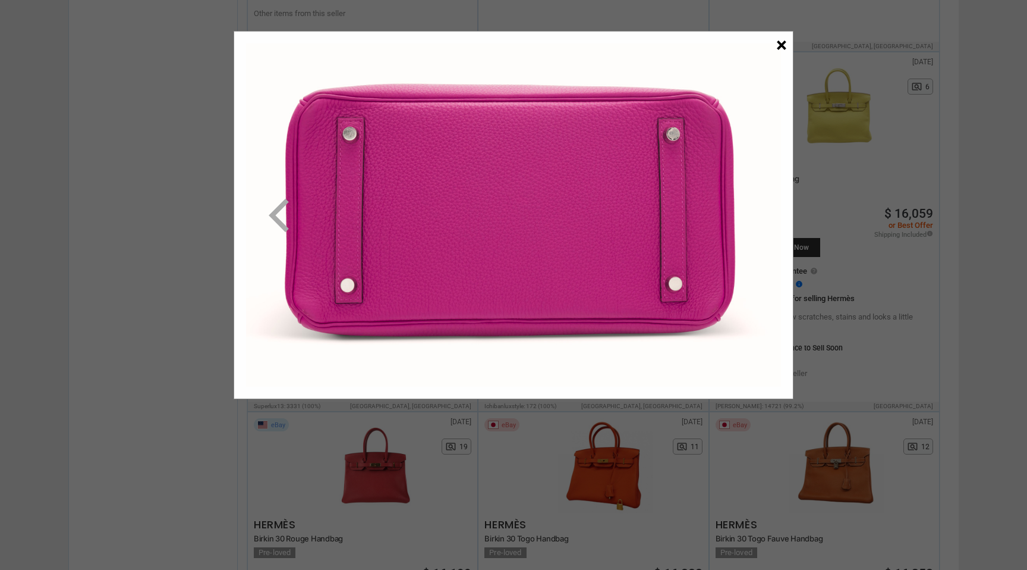
click at [783, 46] on span "×" at bounding box center [781, 44] width 11 height 20
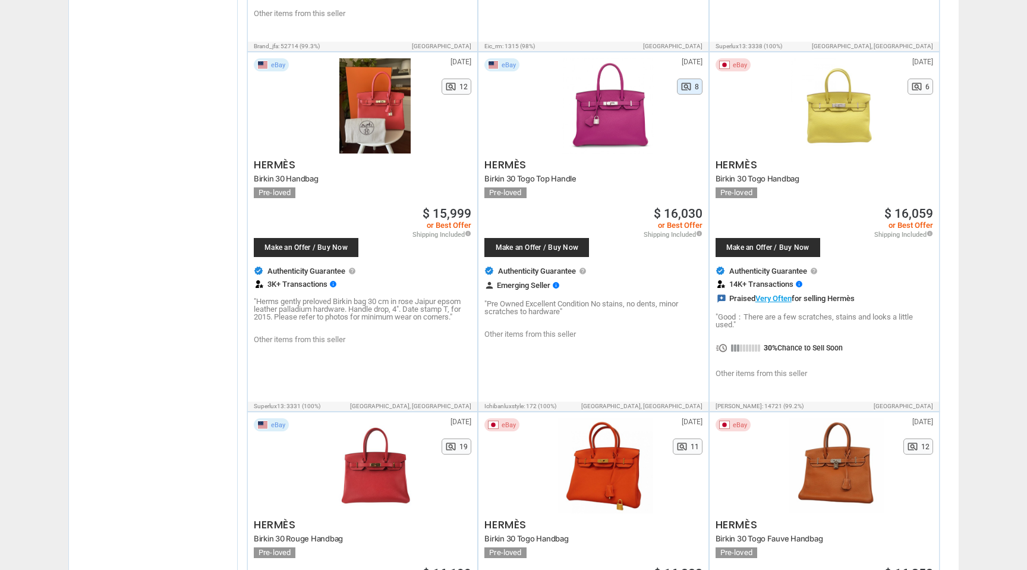
click at [694, 89] on div "pageview 8" at bounding box center [690, 86] width 26 height 16
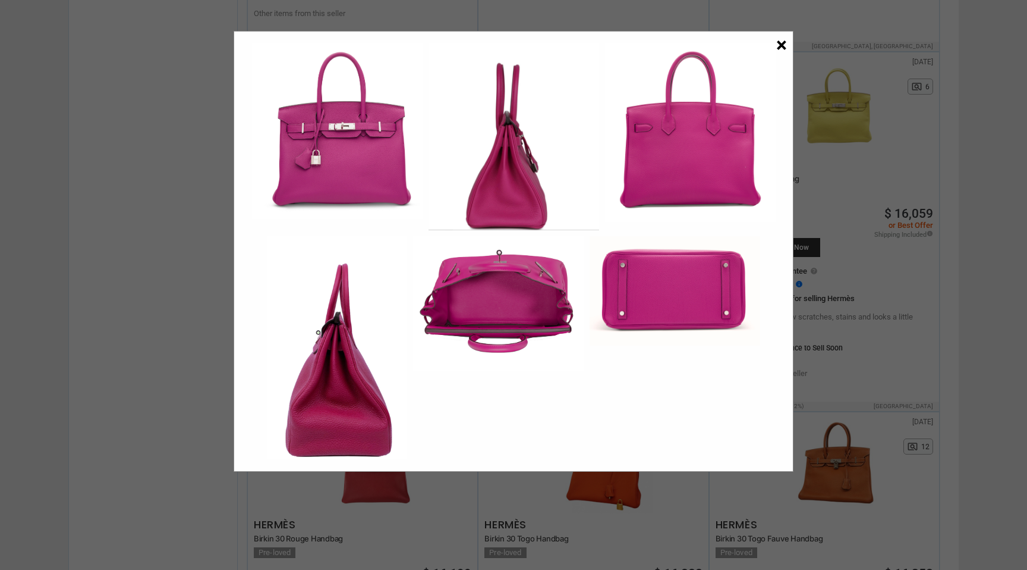
click at [785, 46] on span "×" at bounding box center [781, 44] width 11 height 20
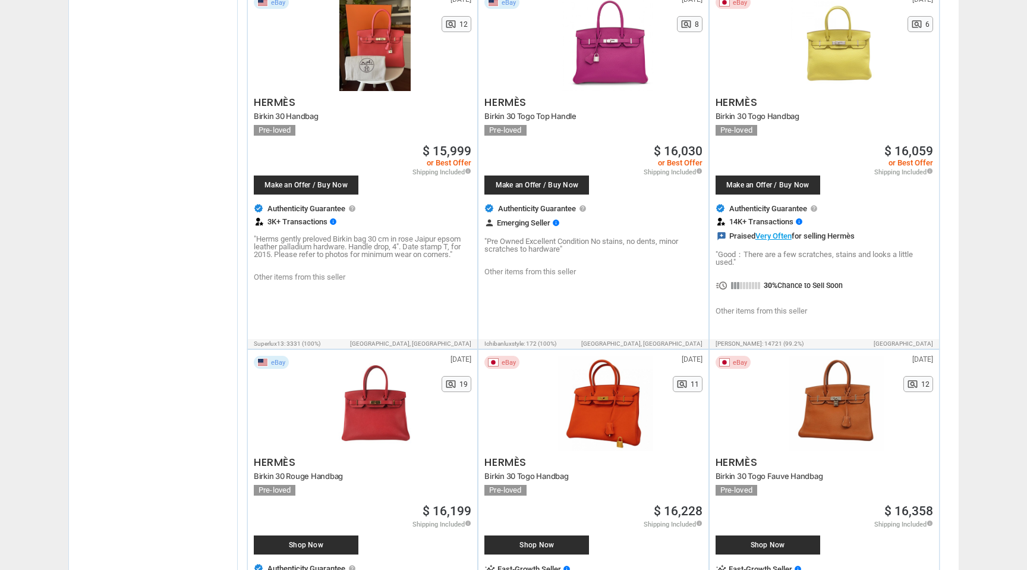
scroll to position [2909, 0]
